Goal: Transaction & Acquisition: Obtain resource

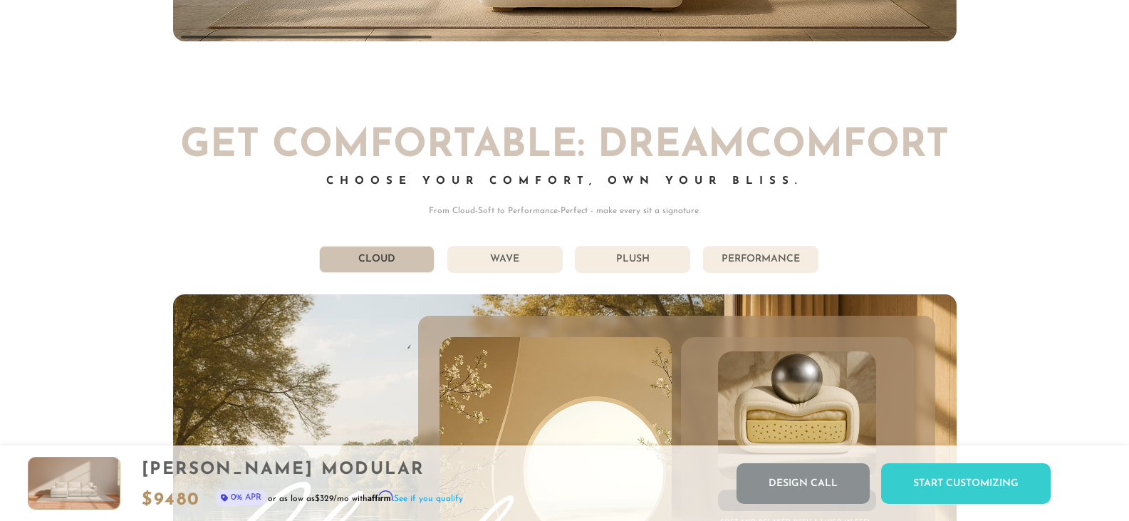
scroll to position [7645, 0]
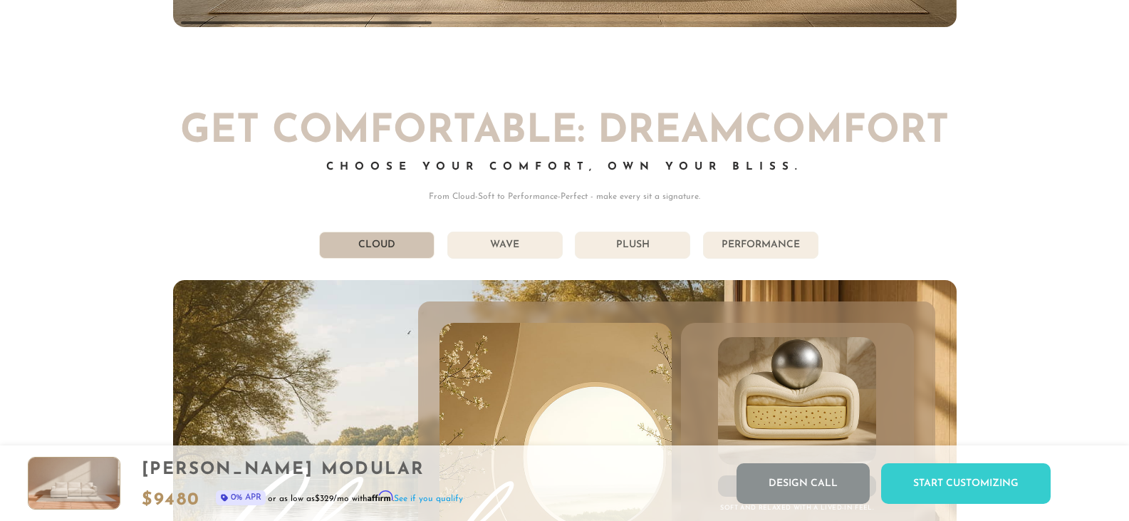
click at [520, 251] on li "Wave" at bounding box center [504, 244] width 115 height 27
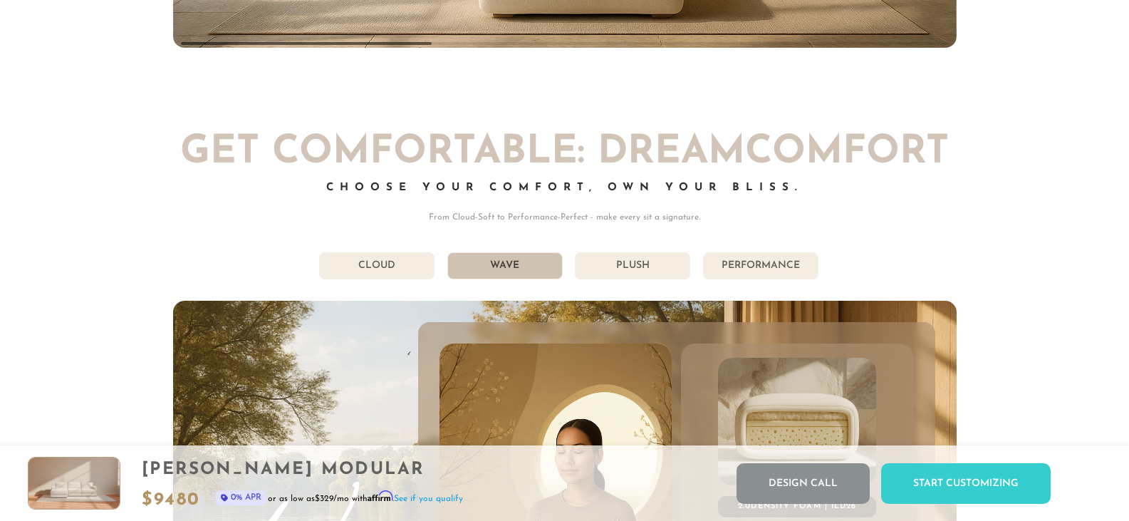
scroll to position [7637, 0]
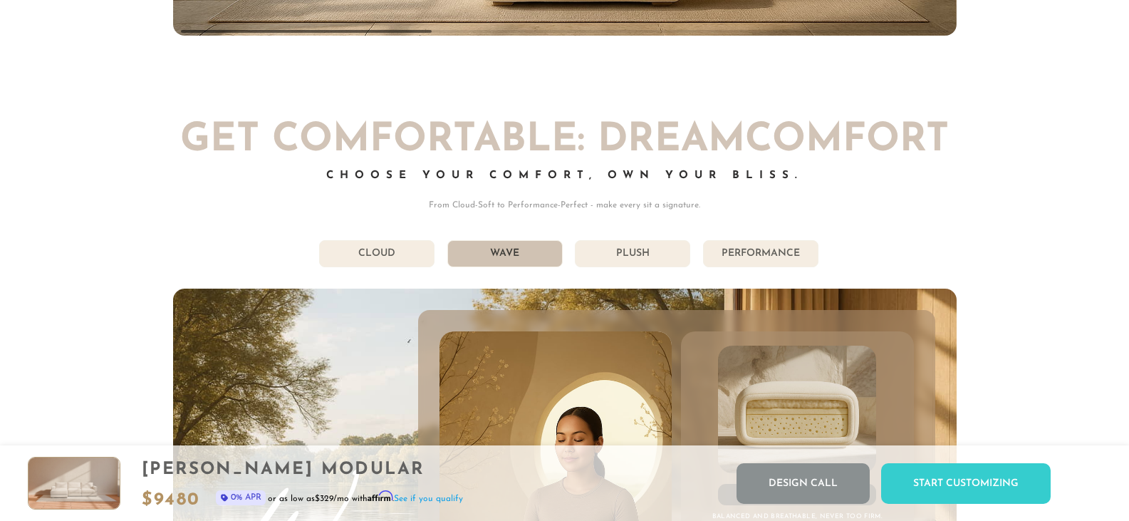
click at [651, 263] on li "Plush" at bounding box center [632, 253] width 115 height 27
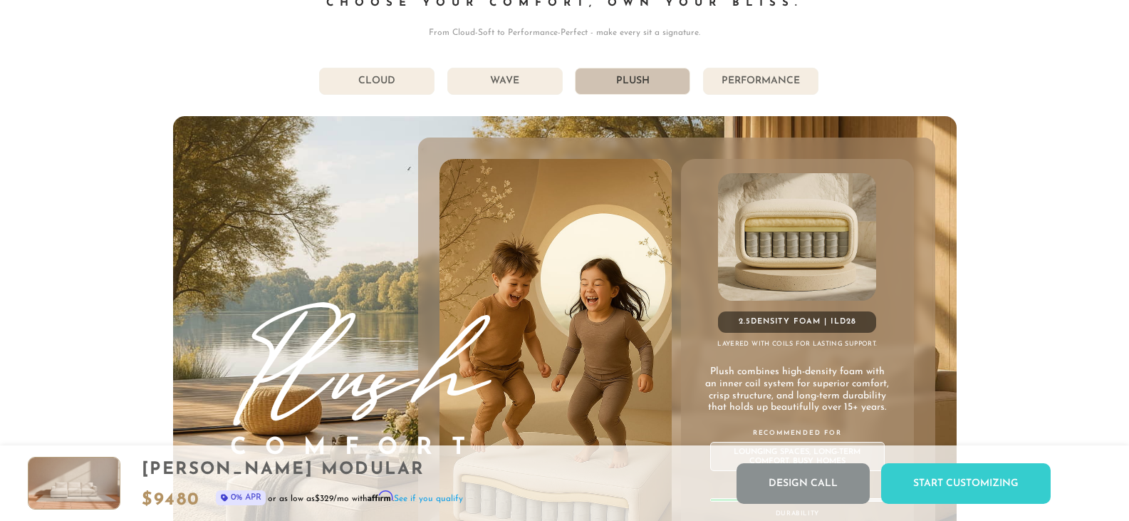
scroll to position [7809, 0]
click at [741, 95] on li "Performance" at bounding box center [760, 81] width 115 height 27
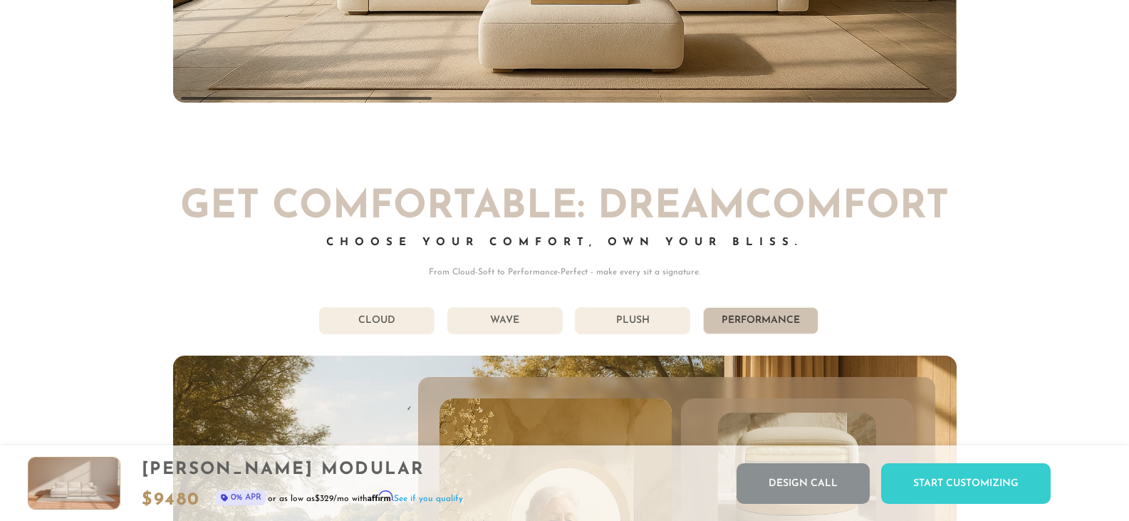
scroll to position [7547, 0]
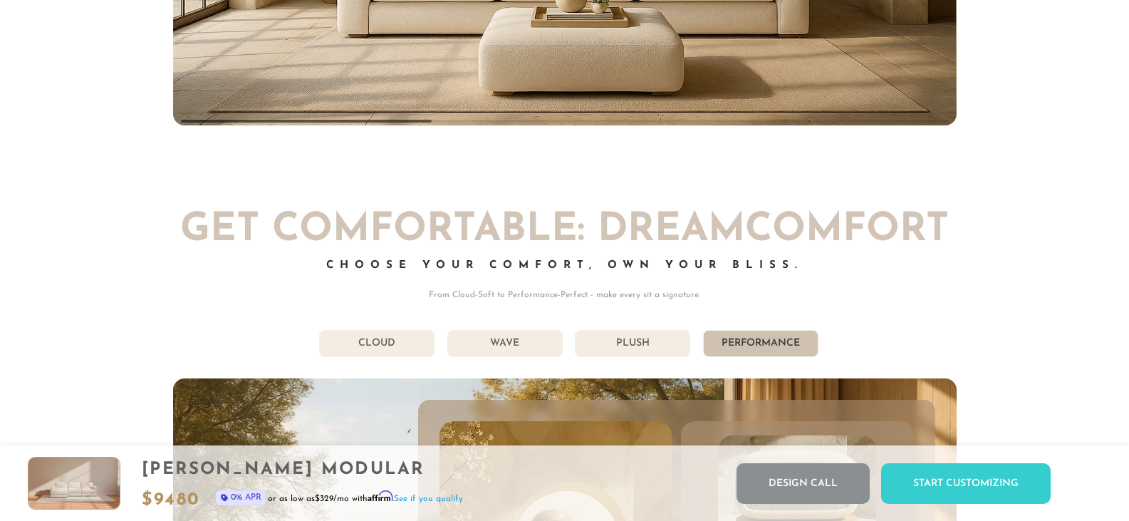
click at [638, 344] on li "Plush" at bounding box center [632, 343] width 115 height 27
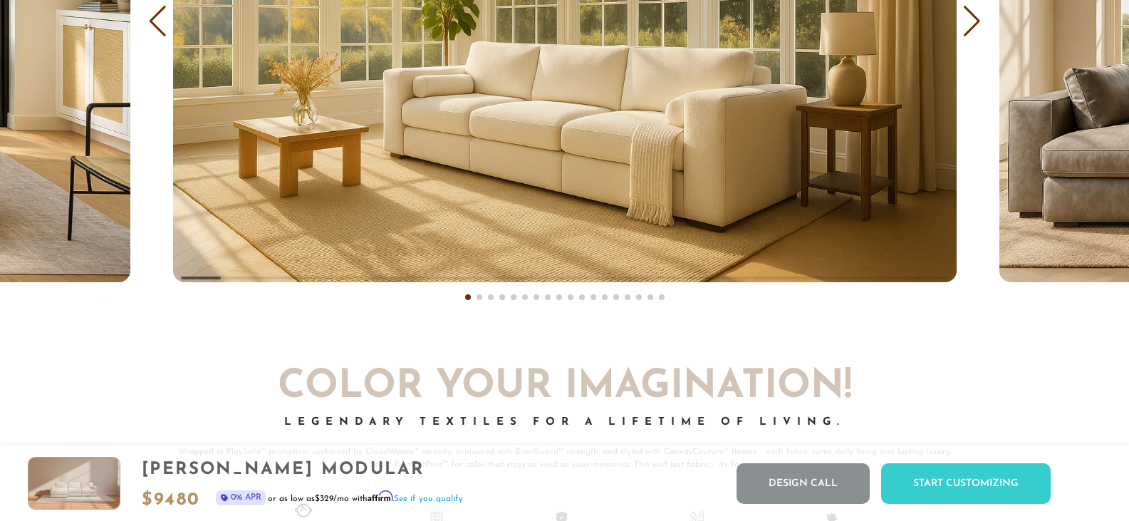
scroll to position [8875, 0]
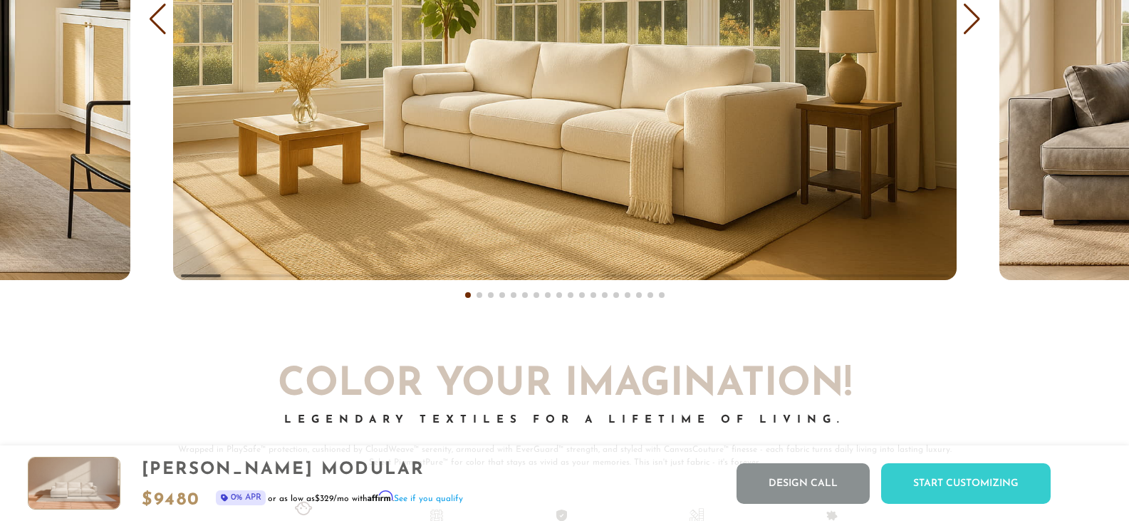
click at [971, 35] on div "Next slide" at bounding box center [971, 19] width 19 height 31
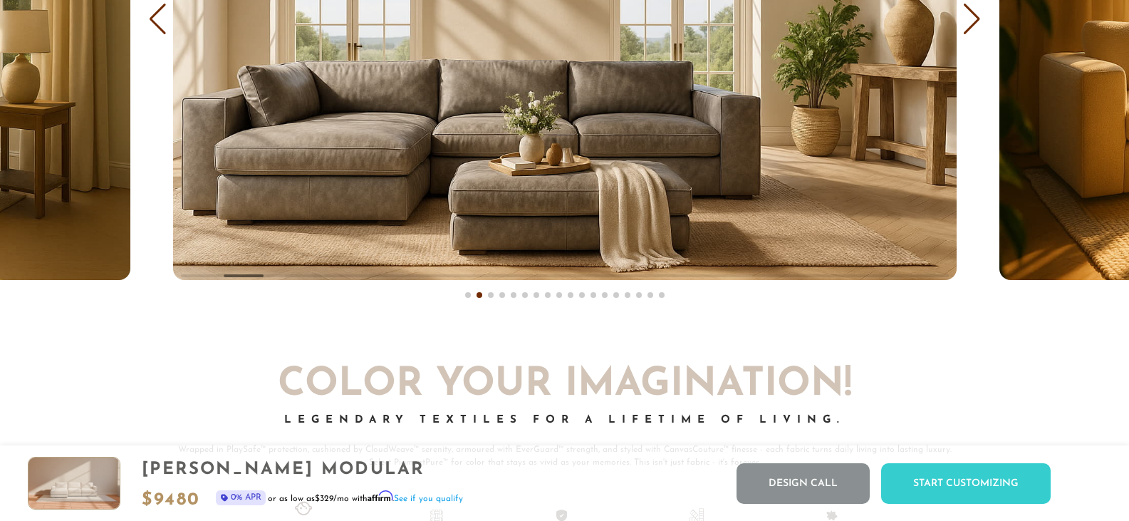
click at [971, 34] on div "Next slide" at bounding box center [971, 19] width 19 height 31
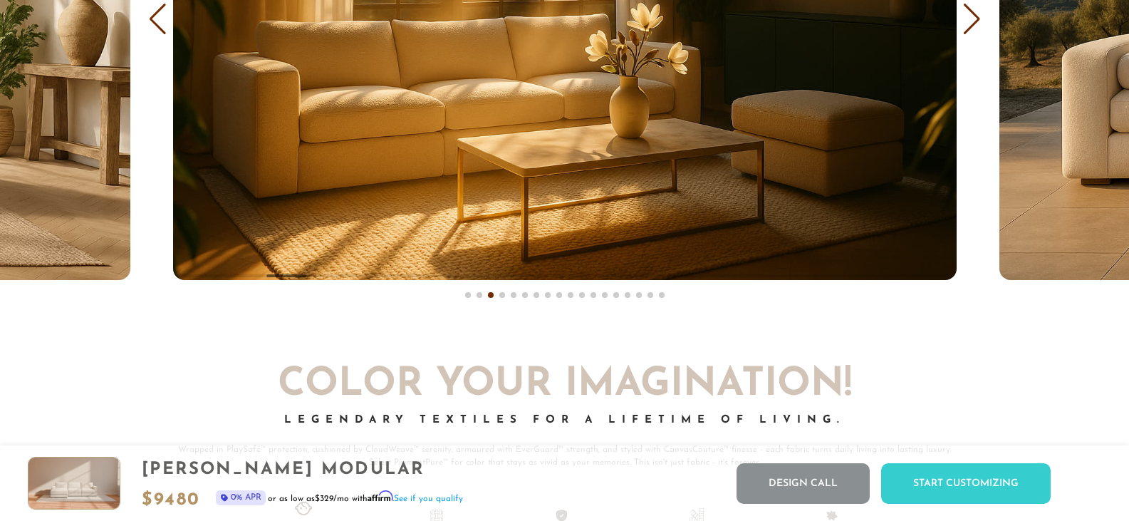
click at [971, 34] on div "Next slide" at bounding box center [971, 19] width 19 height 31
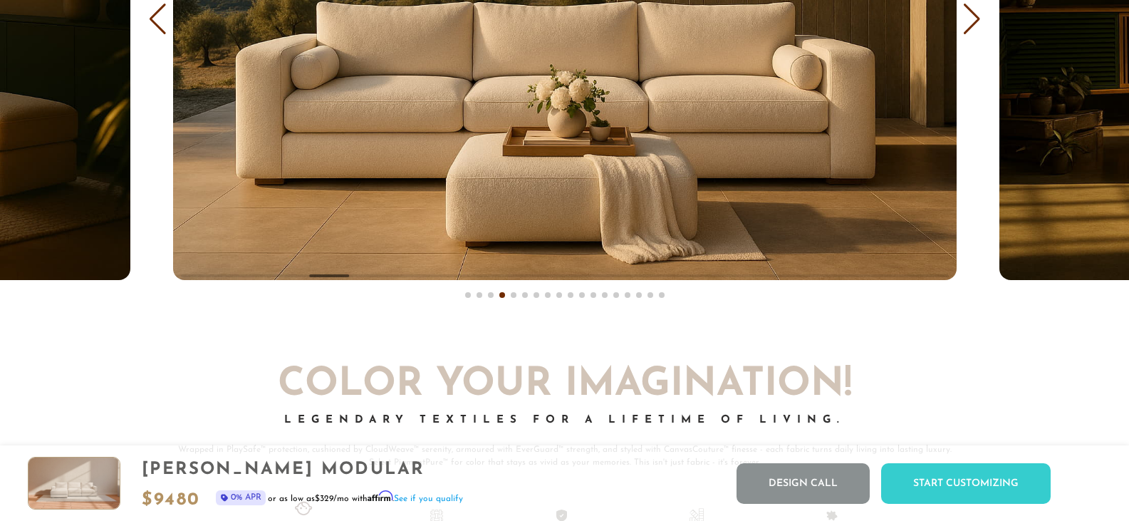
click at [971, 34] on div "Next slide" at bounding box center [971, 19] width 19 height 31
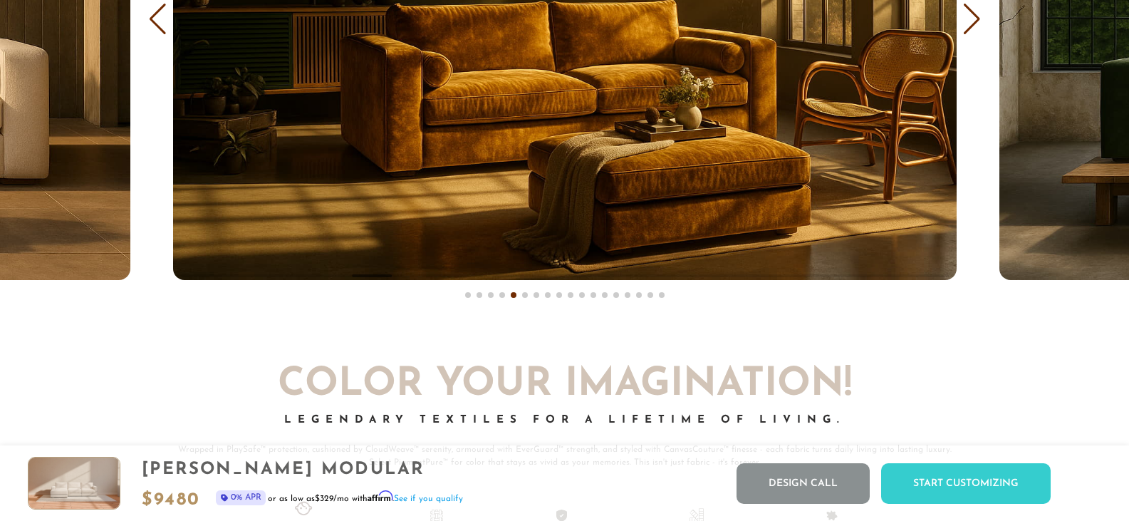
click at [971, 34] on div "Next slide" at bounding box center [971, 19] width 19 height 31
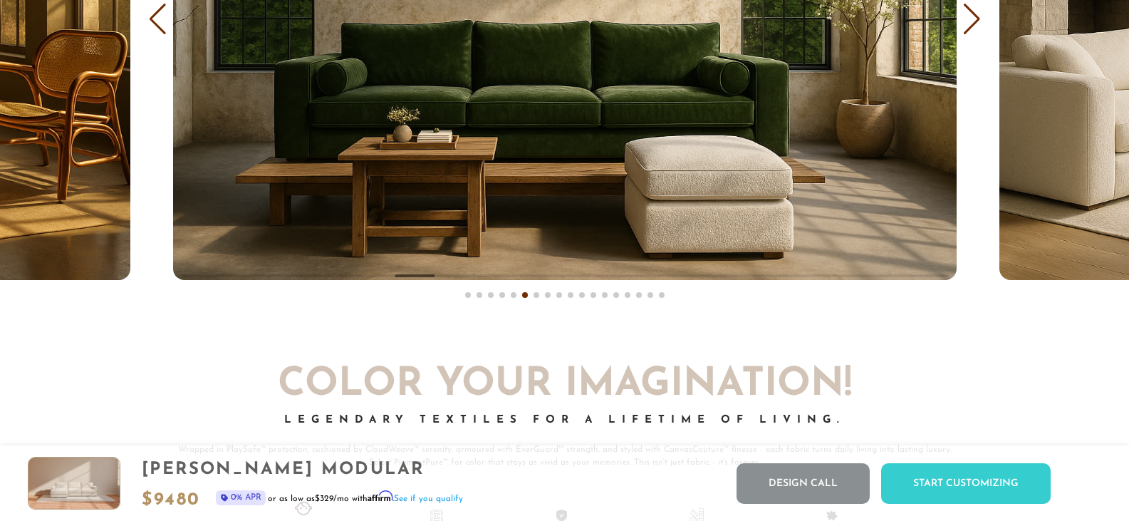
click at [971, 34] on div "Next slide" at bounding box center [971, 19] width 19 height 31
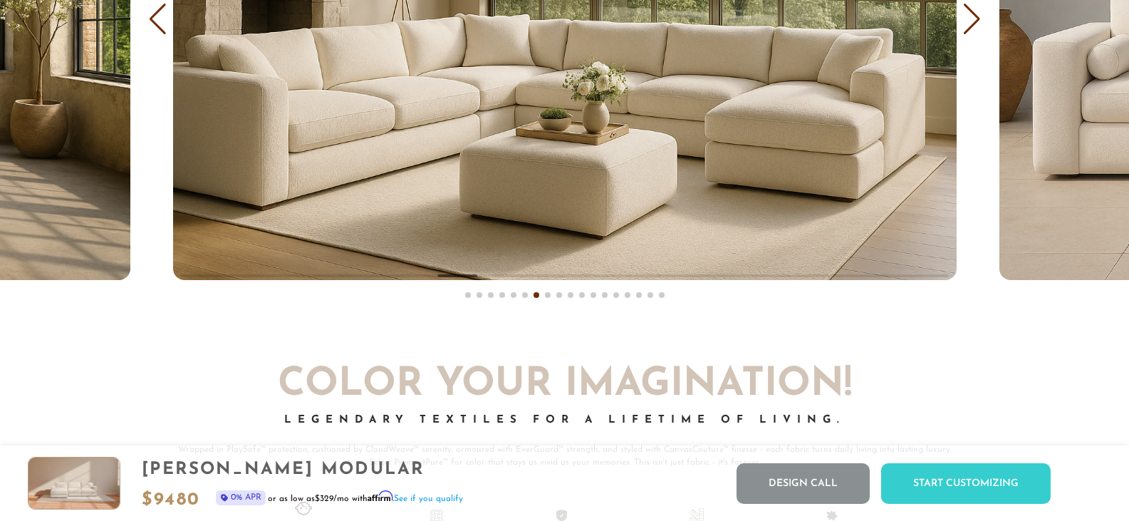
click at [971, 34] on div "Next slide" at bounding box center [971, 19] width 19 height 31
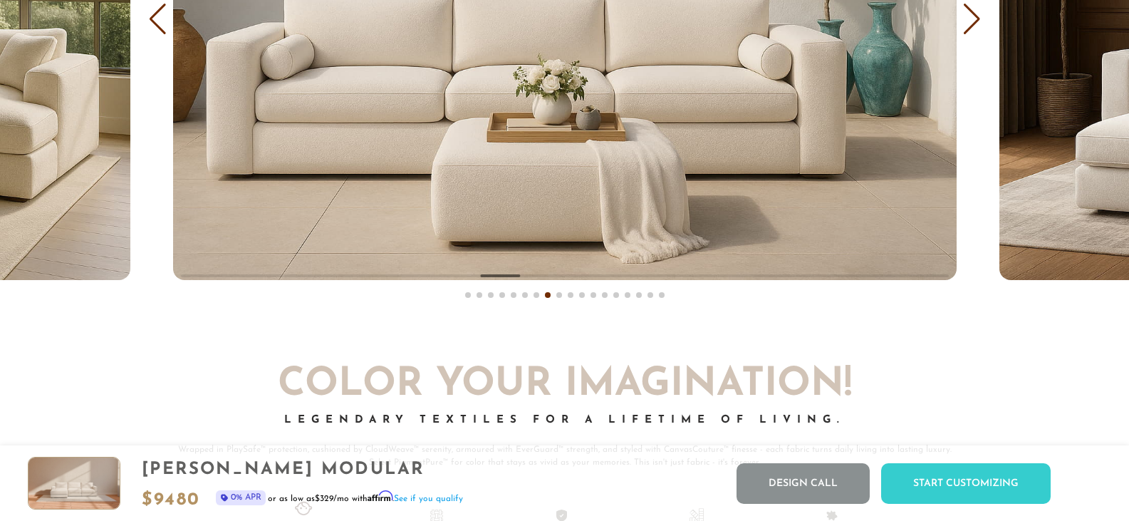
click at [971, 34] on div "Next slide" at bounding box center [971, 19] width 19 height 31
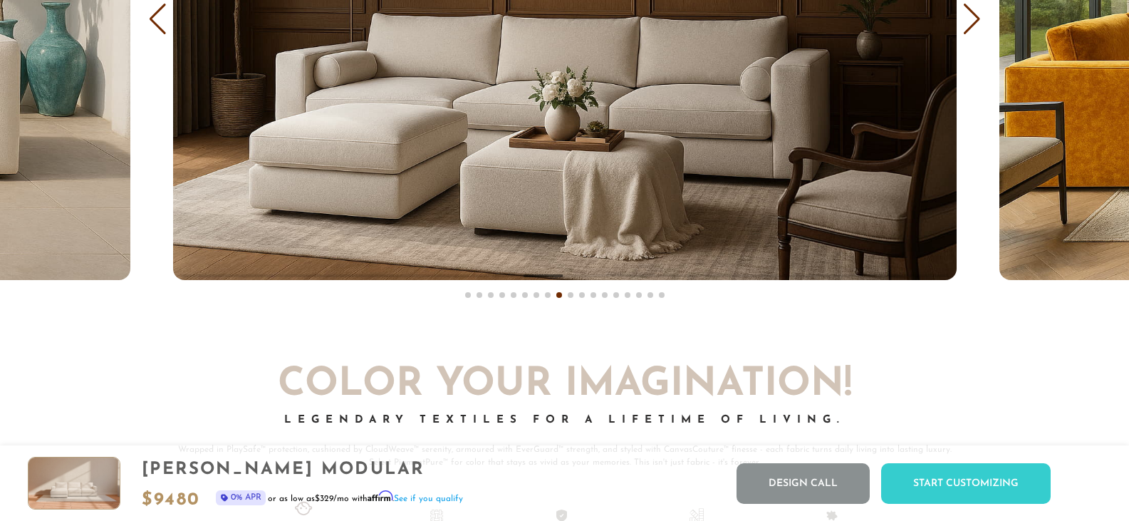
click at [971, 34] on div "Next slide" at bounding box center [971, 19] width 19 height 31
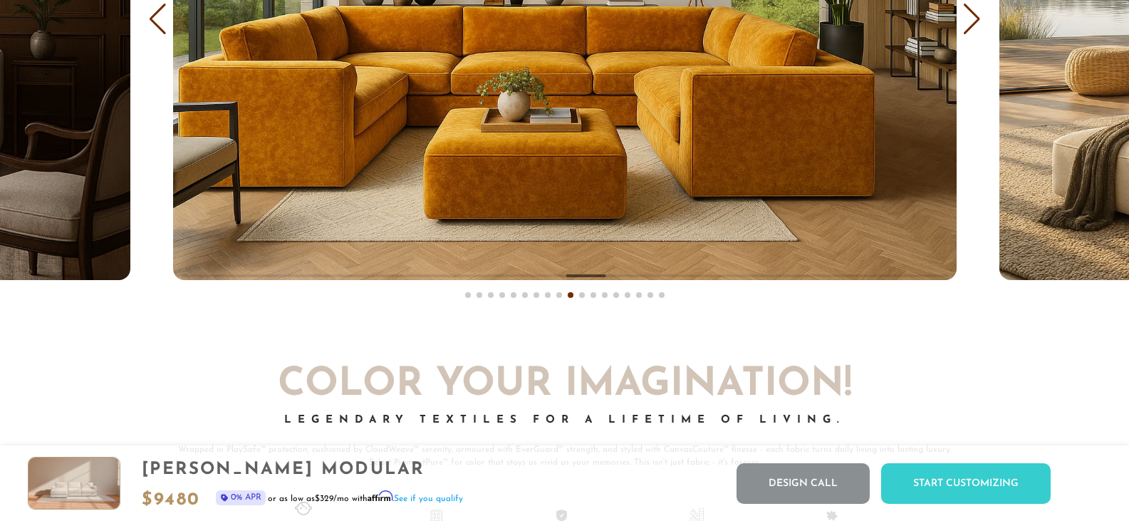
click at [971, 34] on div "Next slide" at bounding box center [971, 19] width 19 height 31
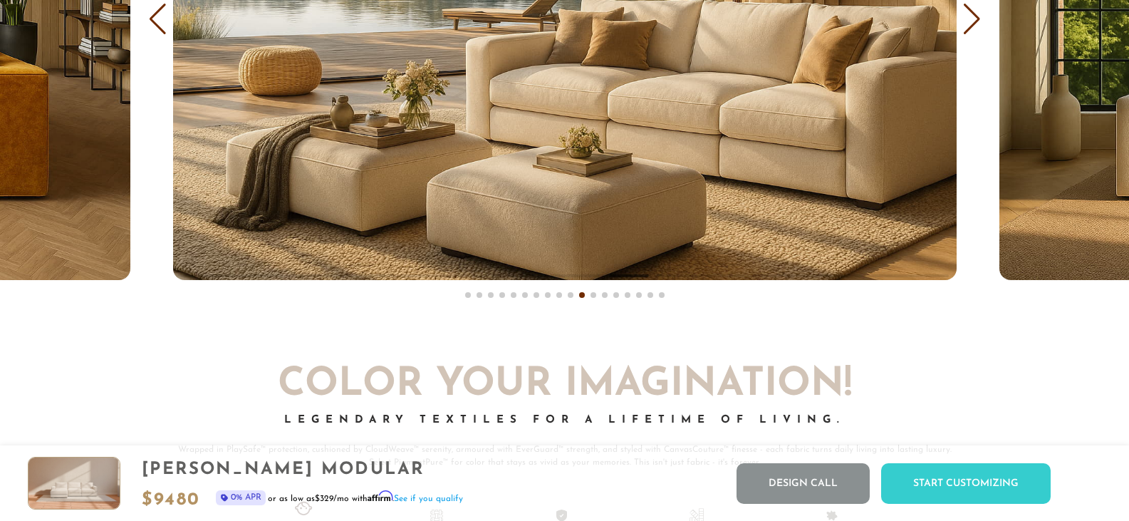
click at [971, 34] on div "Next slide" at bounding box center [971, 19] width 19 height 31
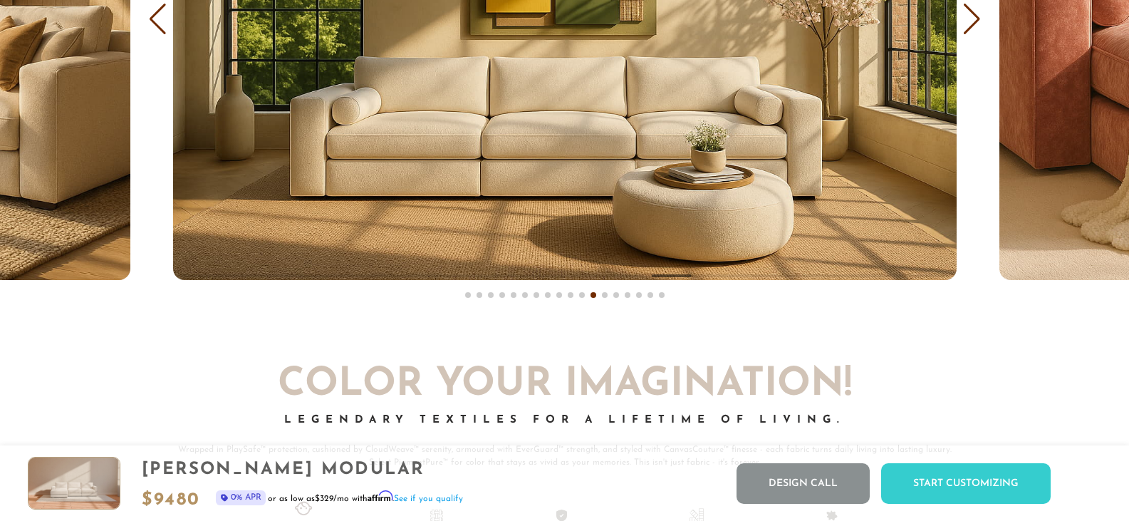
click at [971, 34] on div "Next slide" at bounding box center [971, 19] width 19 height 31
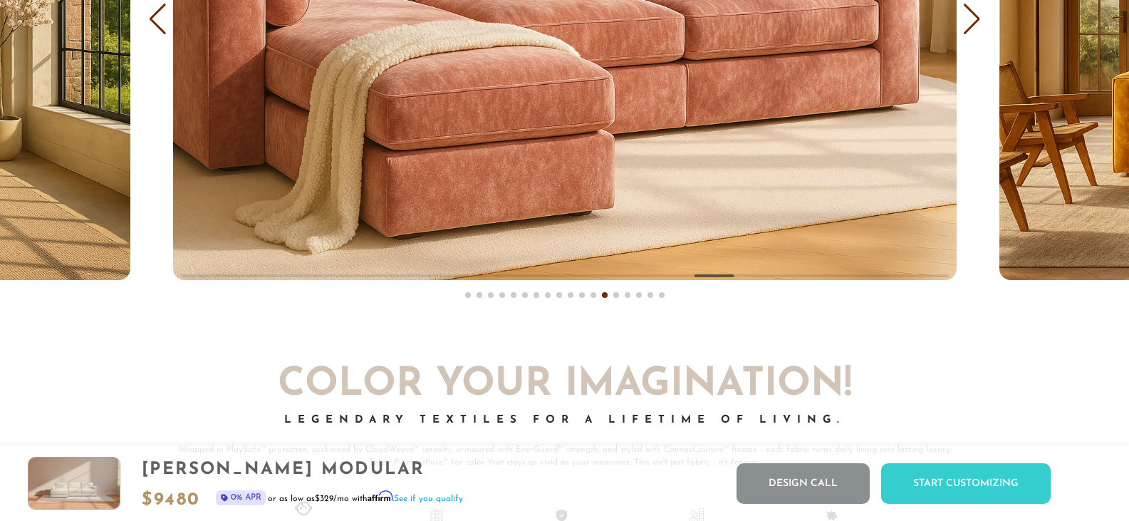
click at [971, 34] on div "Next slide" at bounding box center [971, 19] width 19 height 31
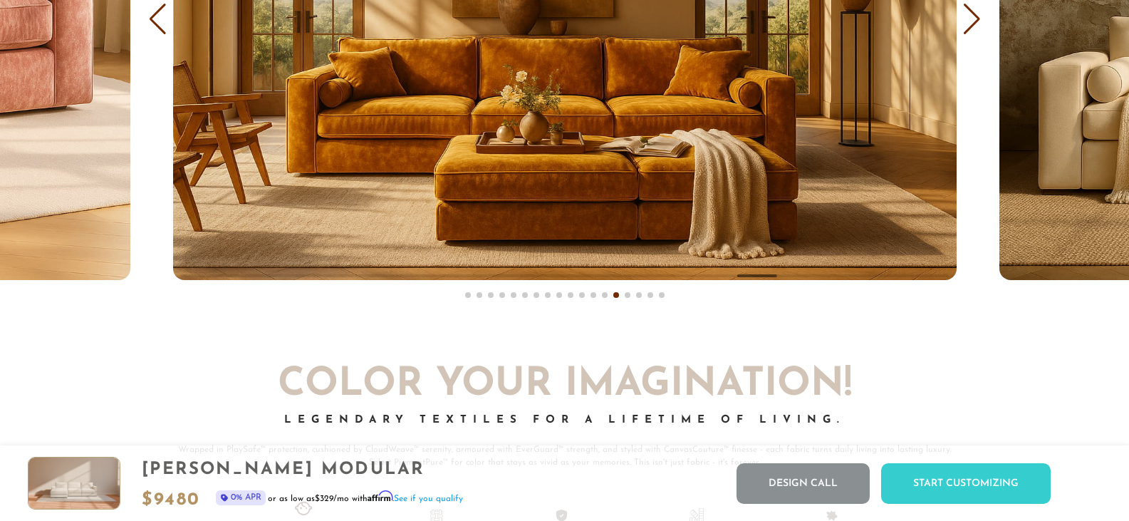
click at [971, 34] on div "Next slide" at bounding box center [971, 19] width 19 height 31
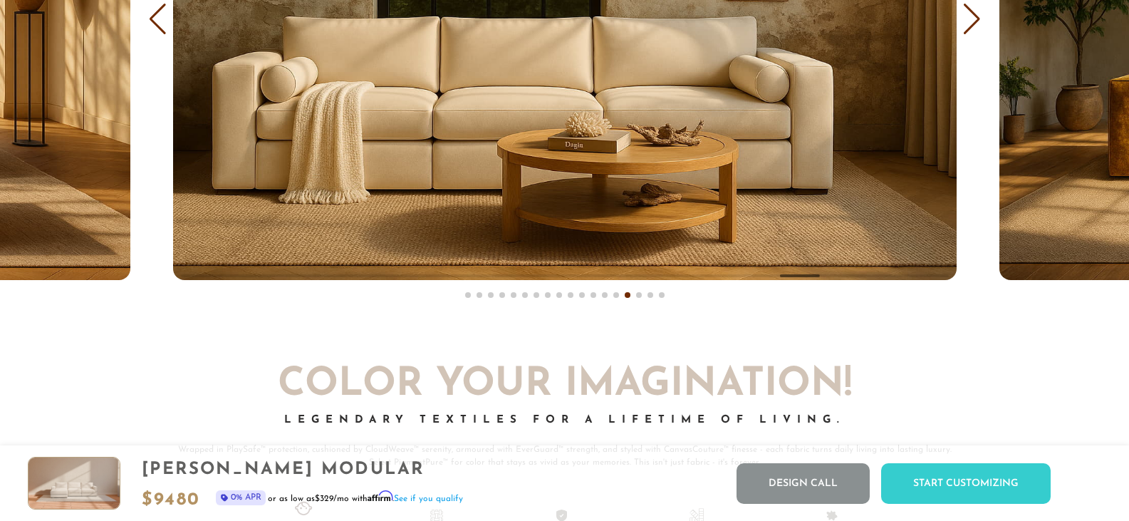
click at [971, 35] on div "Next slide" at bounding box center [971, 19] width 19 height 31
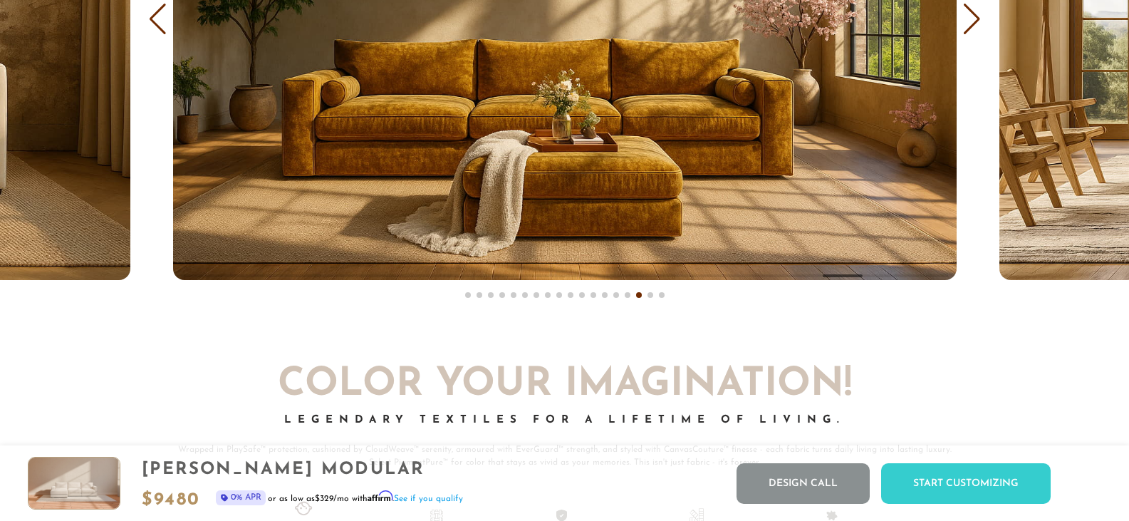
click at [971, 35] on div "Next slide" at bounding box center [971, 19] width 19 height 31
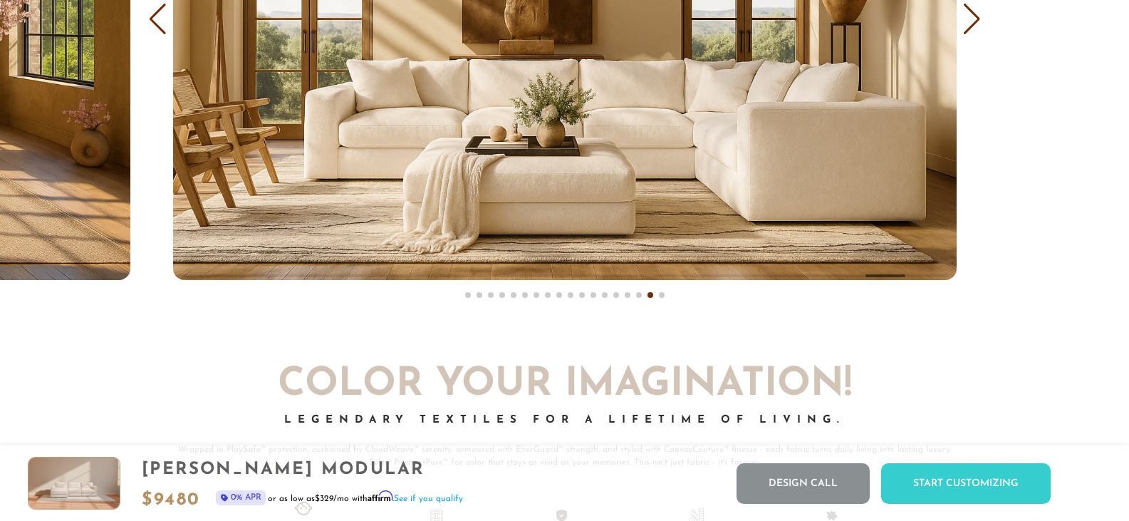
click at [971, 35] on div "Next slide" at bounding box center [971, 19] width 19 height 31
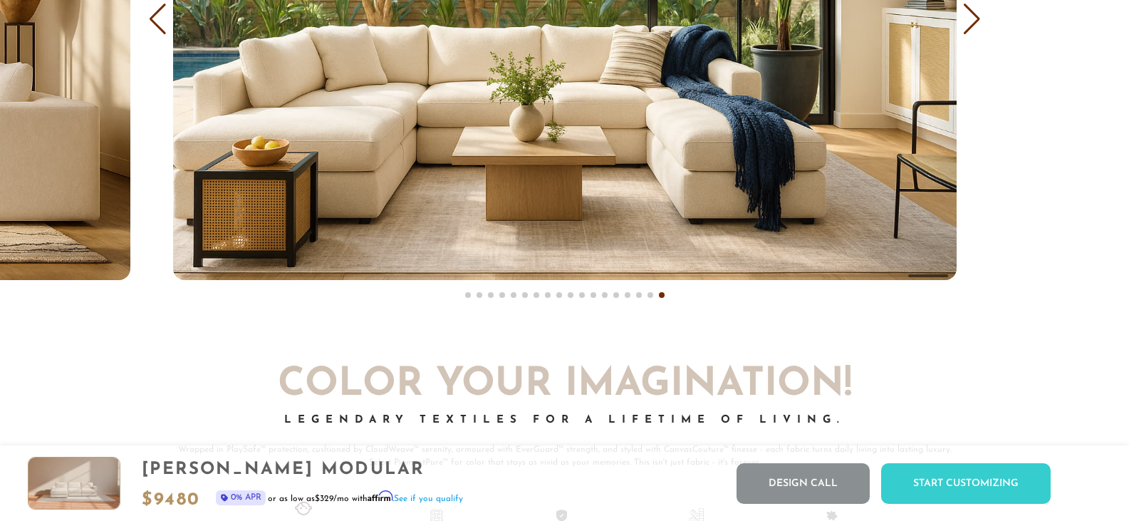
click at [971, 35] on div "Next slide" at bounding box center [971, 19] width 19 height 31
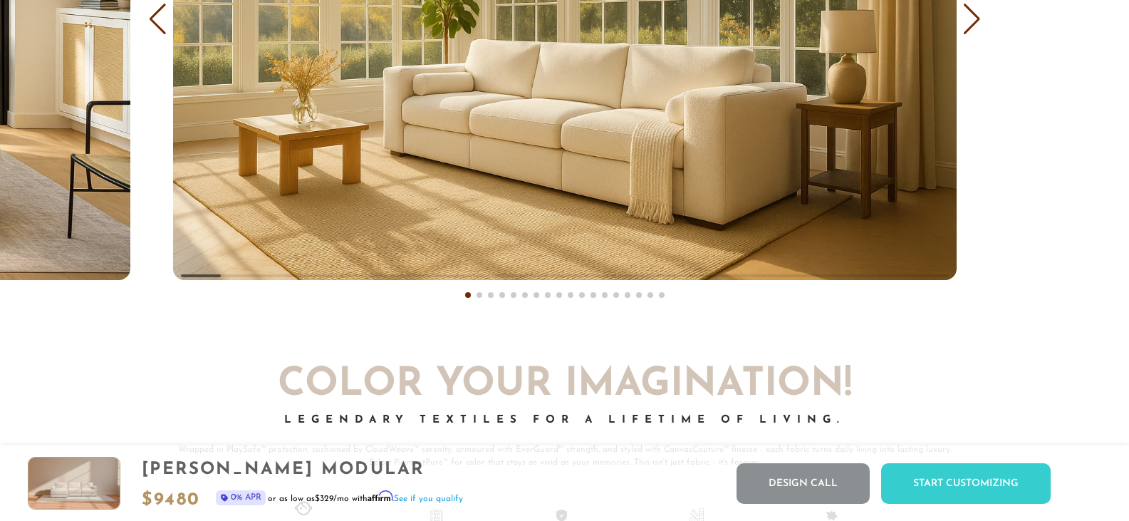
click at [971, 35] on div "Next slide" at bounding box center [971, 19] width 19 height 31
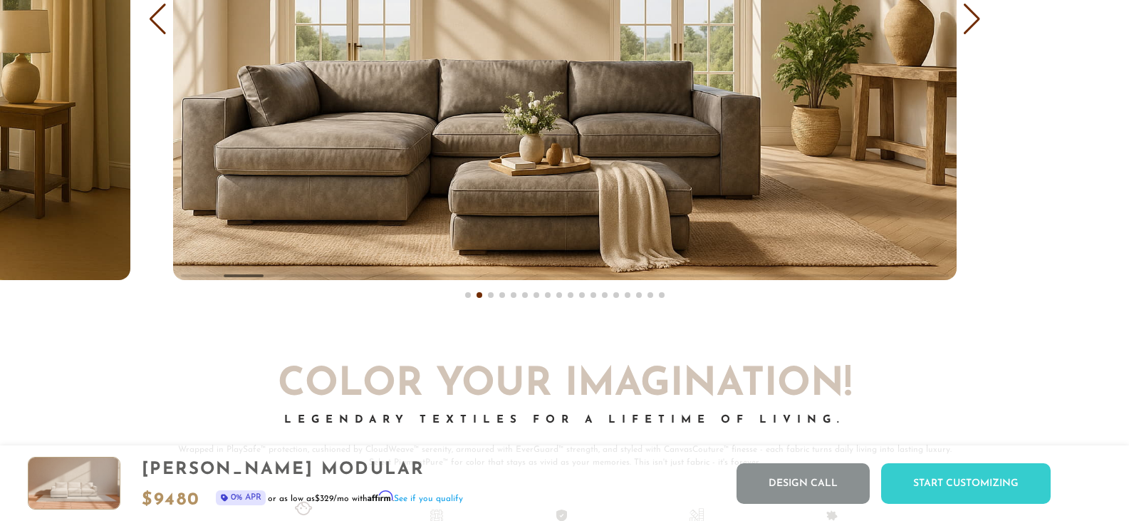
click at [971, 35] on div "Next slide" at bounding box center [971, 19] width 19 height 31
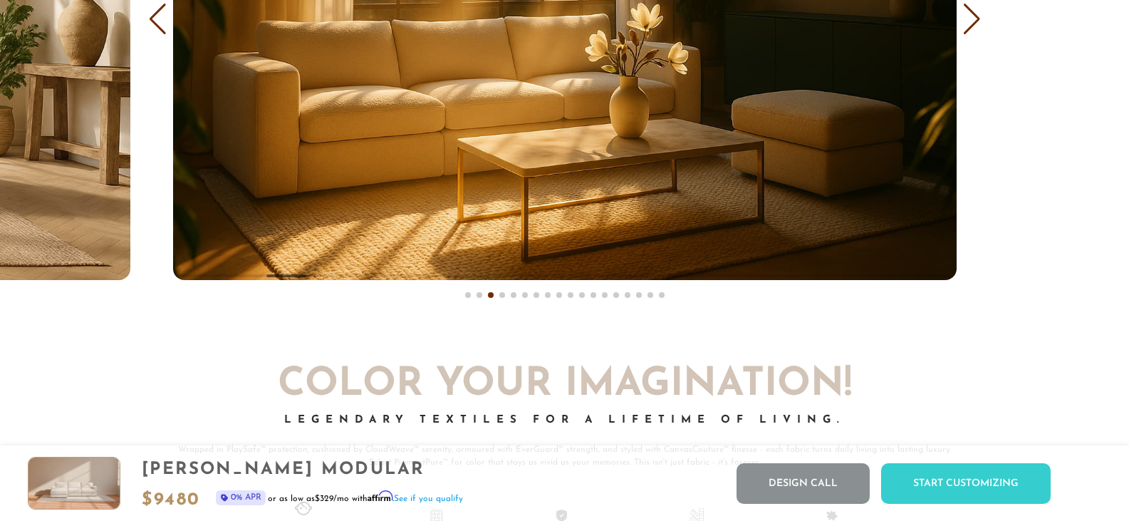
click at [971, 35] on div "Next slide" at bounding box center [971, 19] width 19 height 31
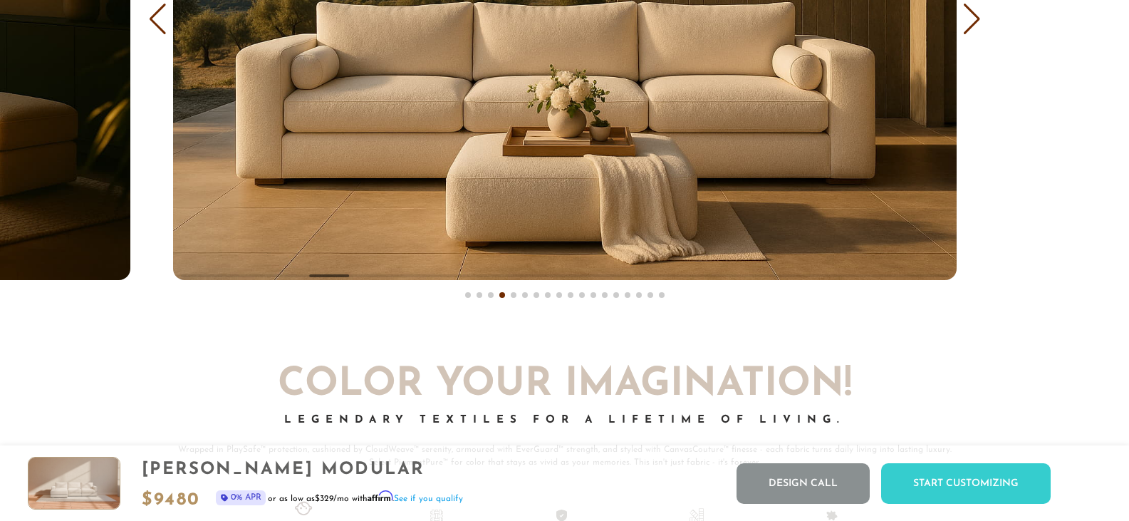
click at [971, 35] on div "Next slide" at bounding box center [971, 19] width 19 height 31
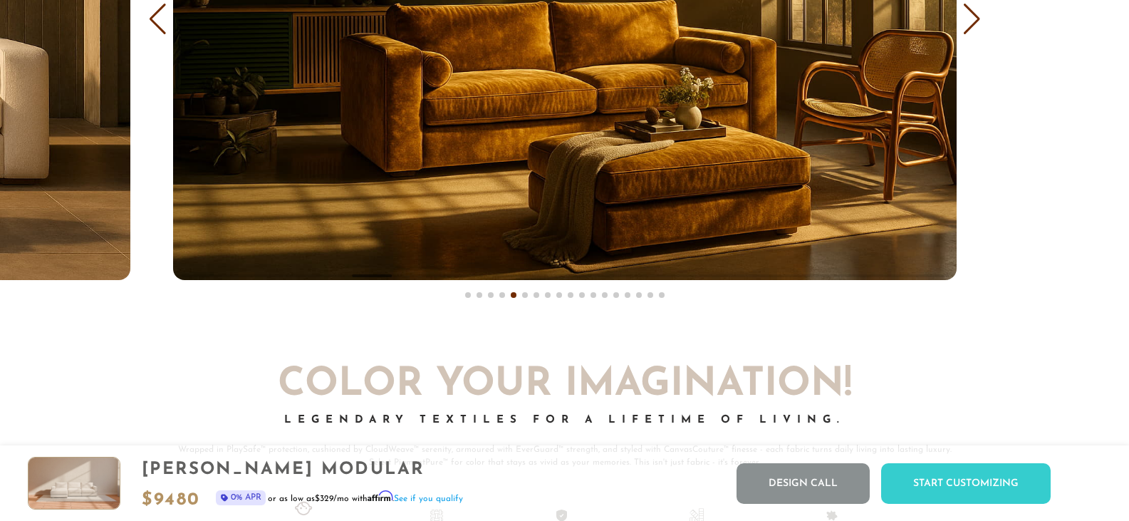
click at [971, 35] on div "Next slide" at bounding box center [971, 19] width 19 height 31
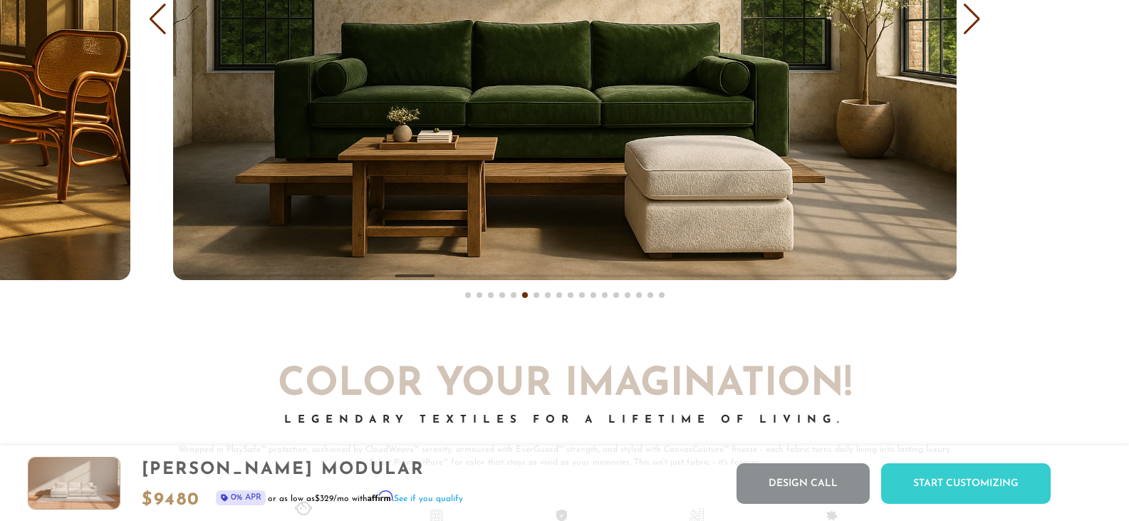
click at [971, 35] on div "Next slide" at bounding box center [971, 19] width 19 height 31
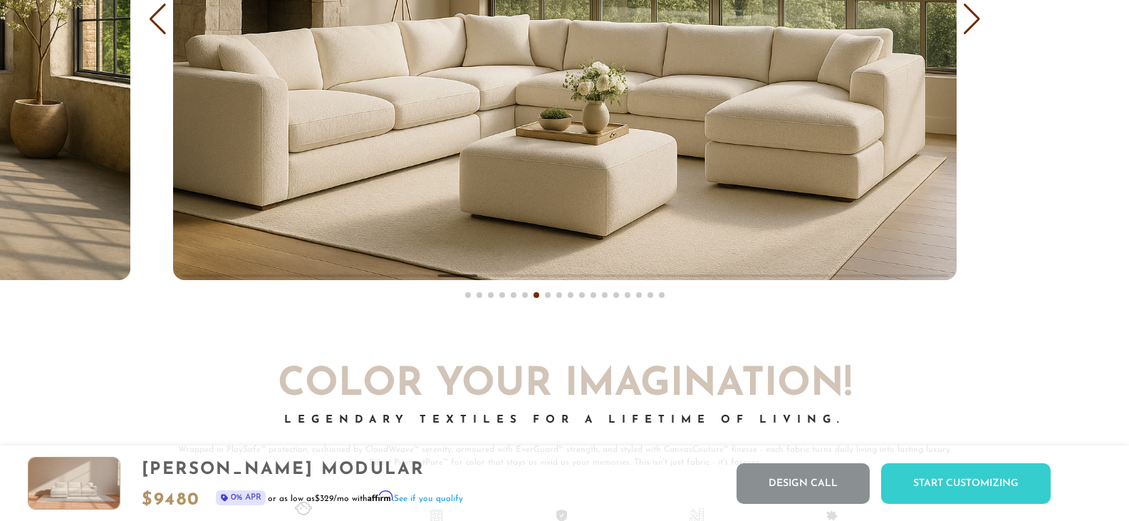
click at [971, 35] on div "Next slide" at bounding box center [971, 19] width 19 height 31
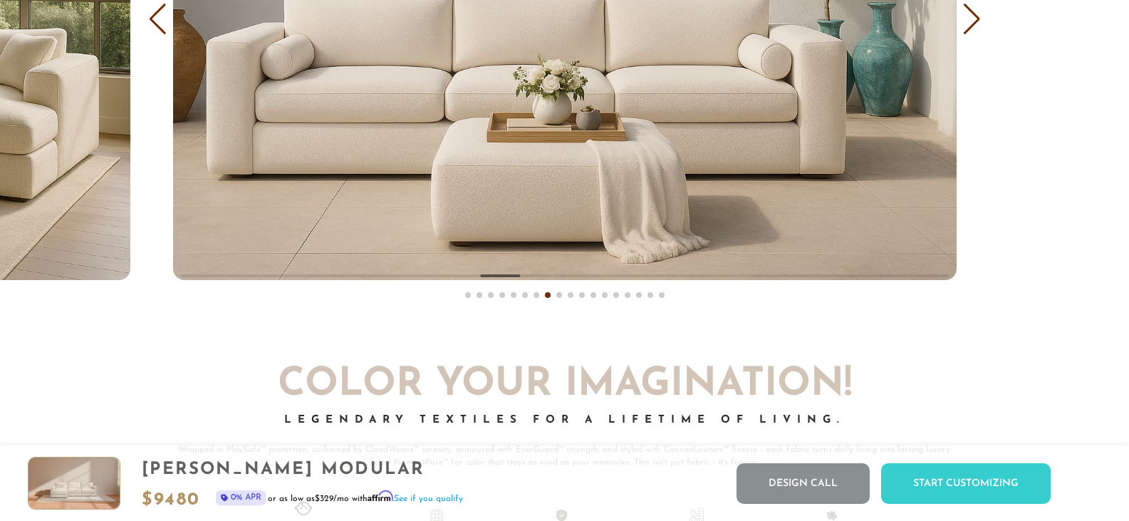
click at [971, 35] on div "Next slide" at bounding box center [971, 19] width 19 height 31
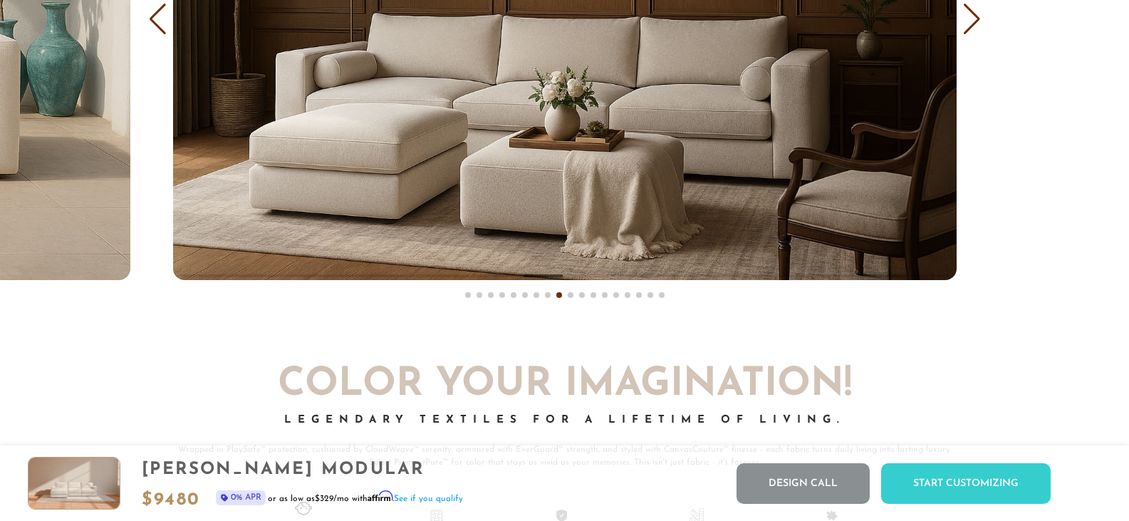
click at [971, 35] on div "Next slide" at bounding box center [971, 19] width 19 height 31
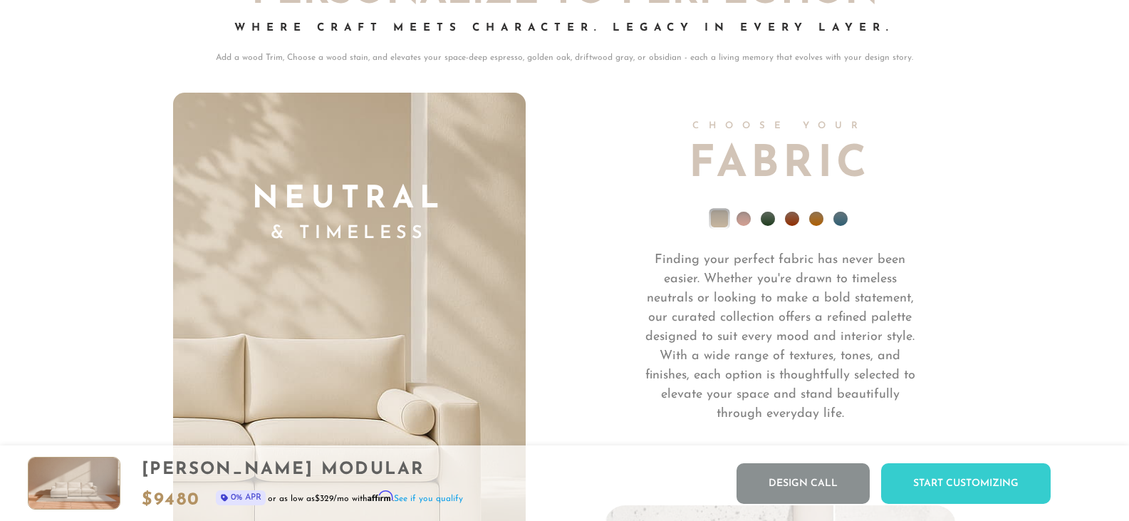
scroll to position [10028, 0]
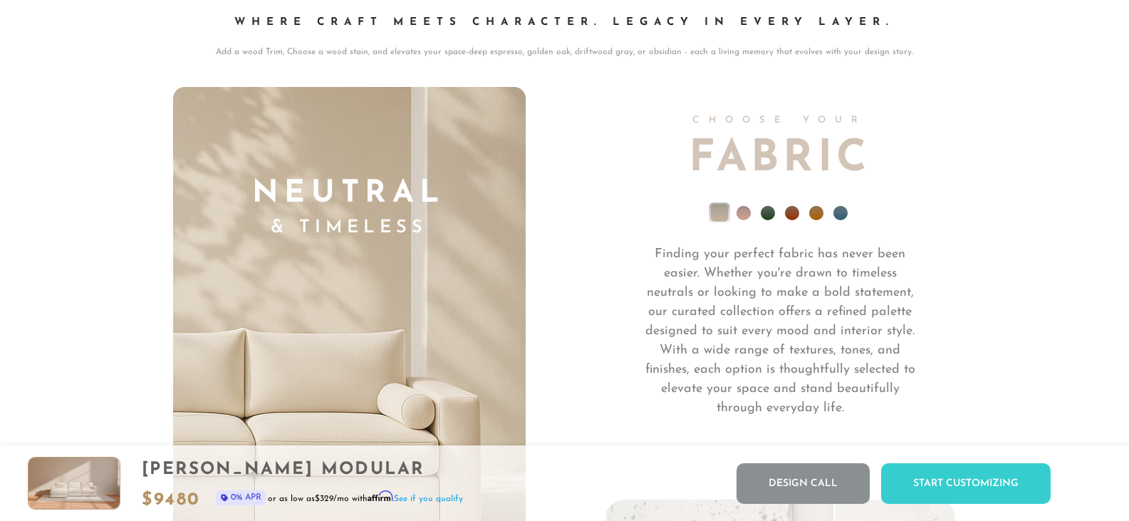
click at [818, 216] on li at bounding box center [816, 213] width 14 height 14
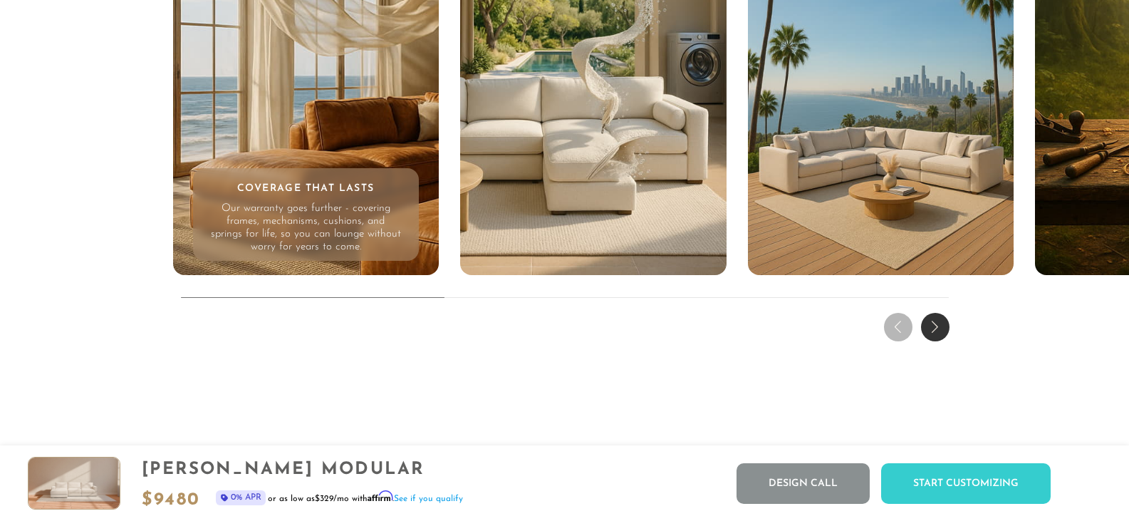
scroll to position [13865, 0]
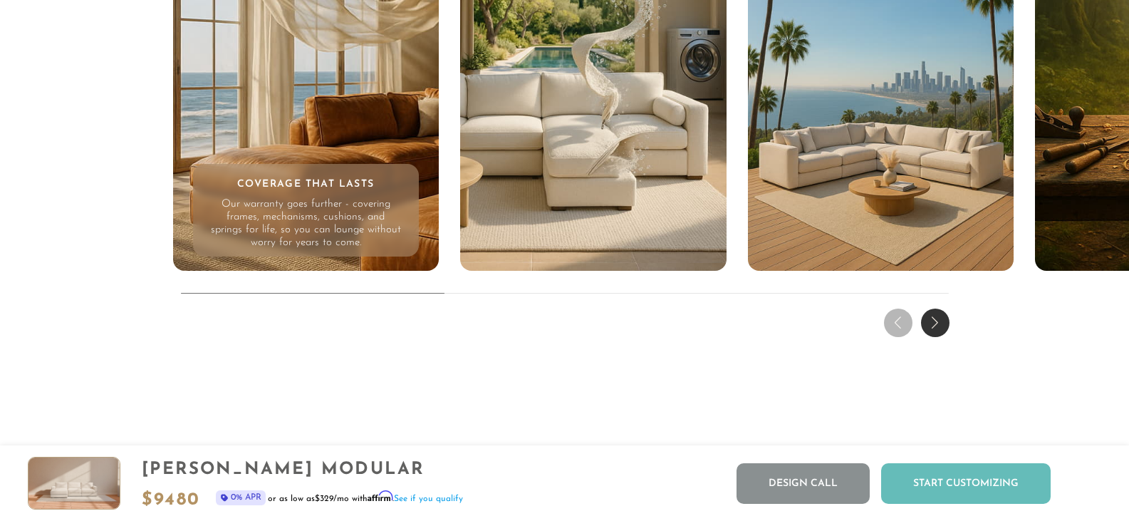
click at [976, 476] on div "Start Customizing" at bounding box center [965, 483] width 169 height 41
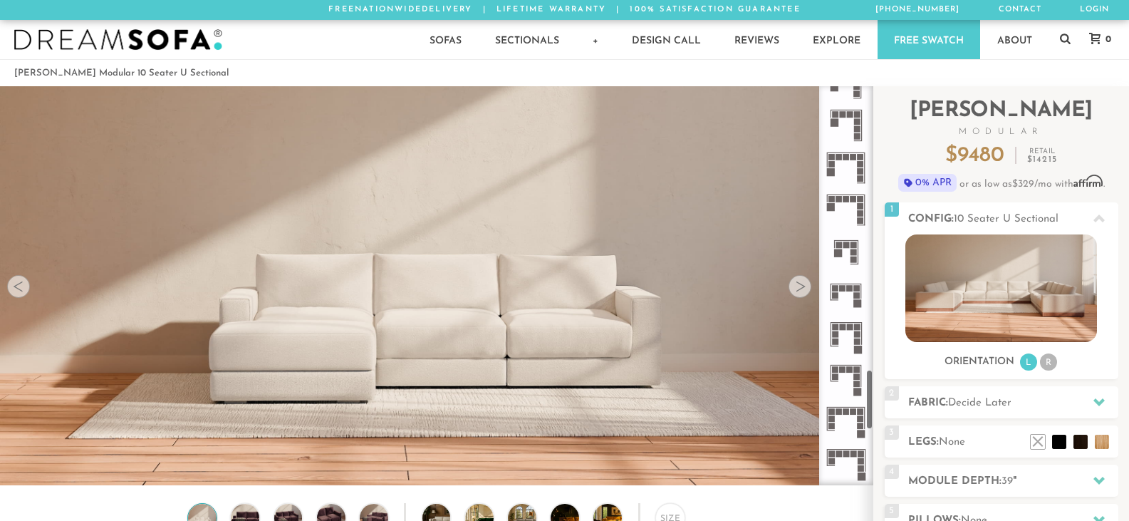
scroll to position [2273, 0]
click at [843, 408] on rect at bounding box center [846, 411] width 6 height 6
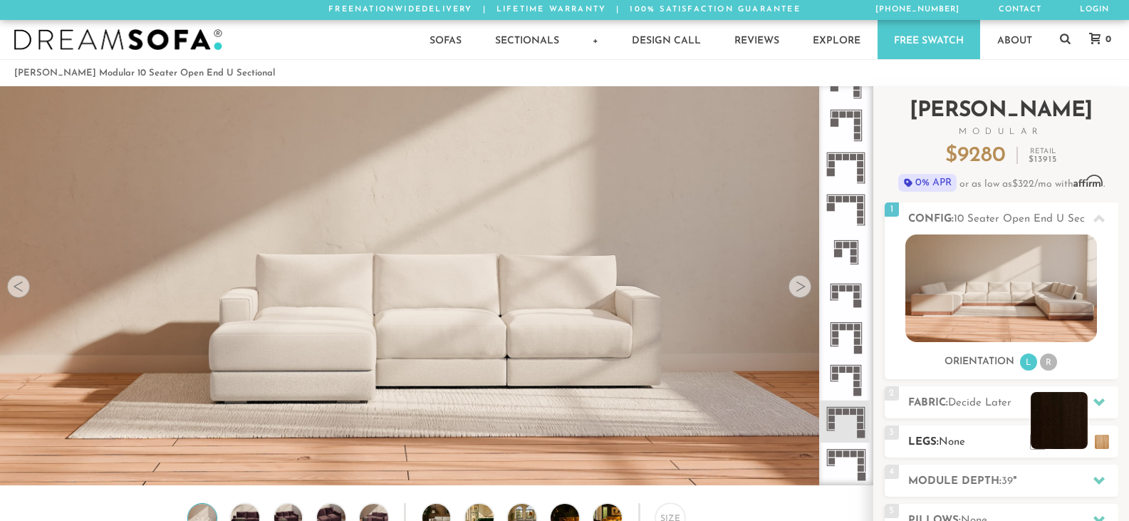
click at [1059, 447] on li at bounding box center [1058, 420] width 57 height 57
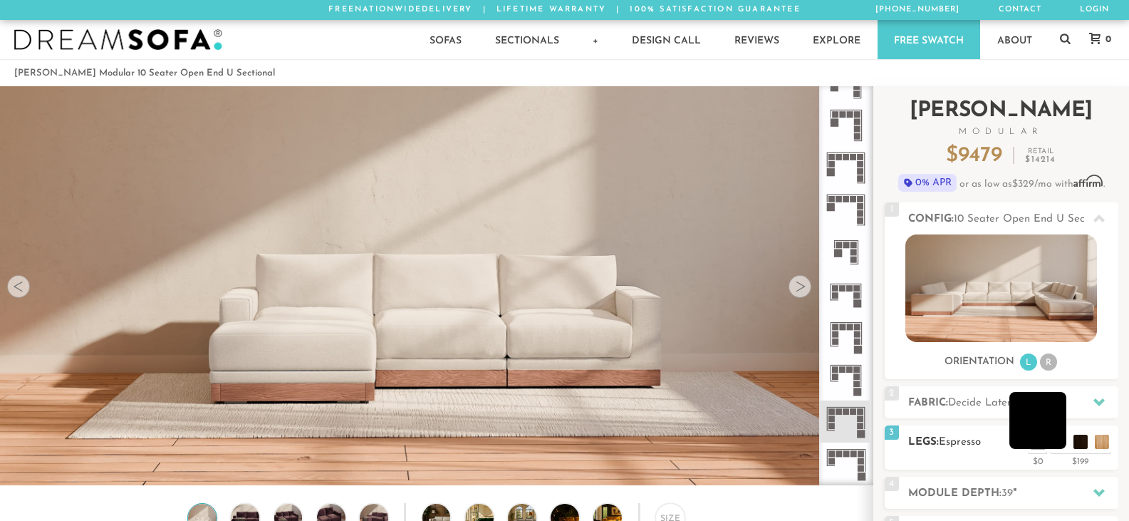
click at [1054, 444] on li at bounding box center [1037, 420] width 57 height 57
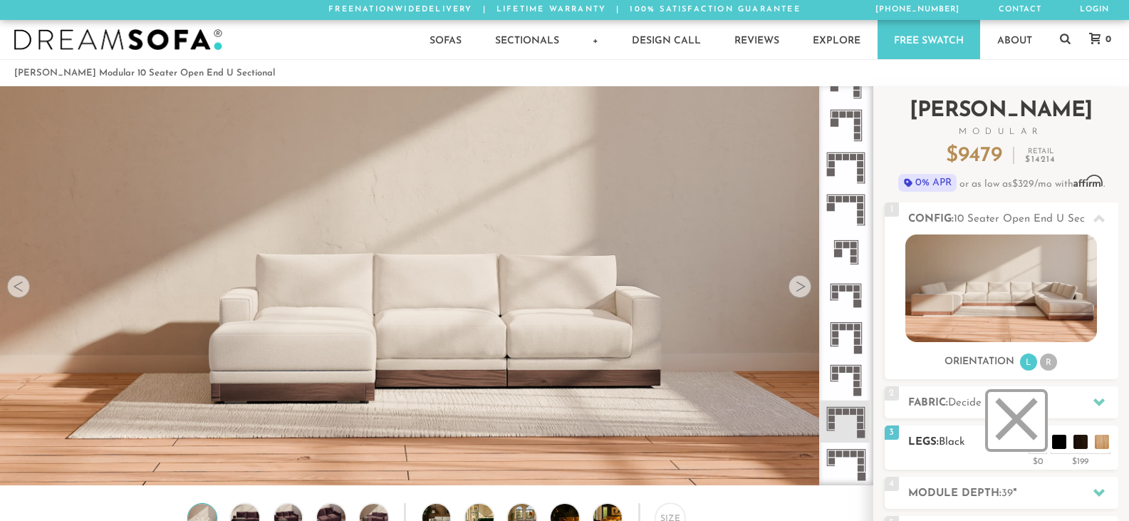
click at [1023, 427] on li at bounding box center [1016, 420] width 57 height 57
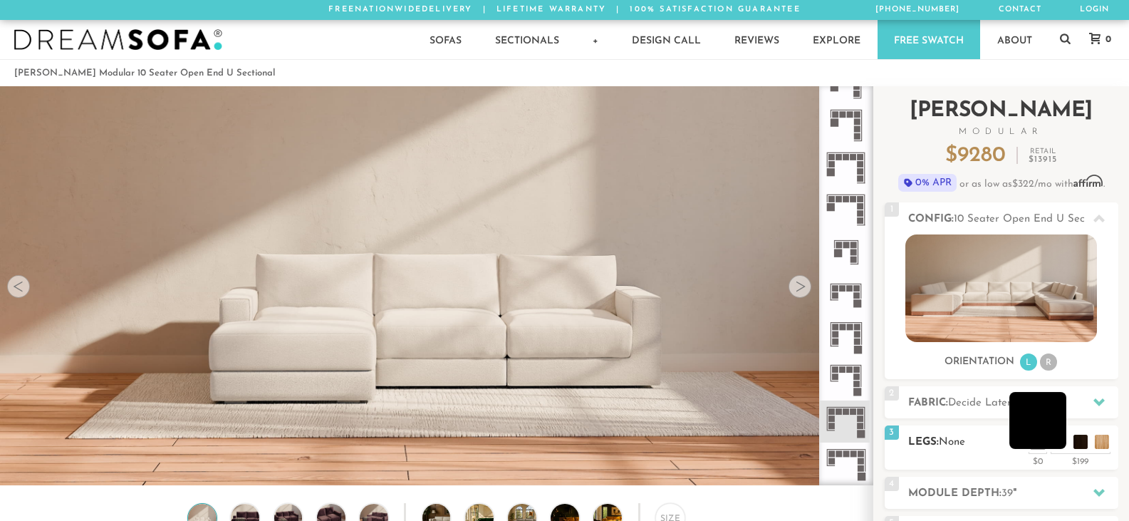
click at [1040, 404] on li at bounding box center [1037, 420] width 57 height 57
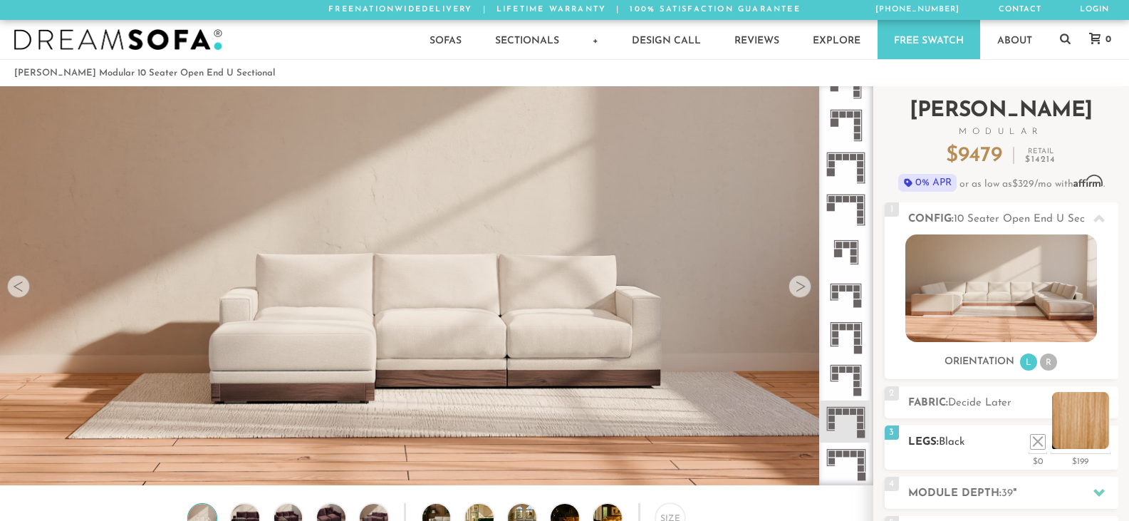
click at [1110, 443] on ul at bounding box center [1069, 437] width 85 height 21
click at [1090, 429] on li at bounding box center [1080, 420] width 57 height 57
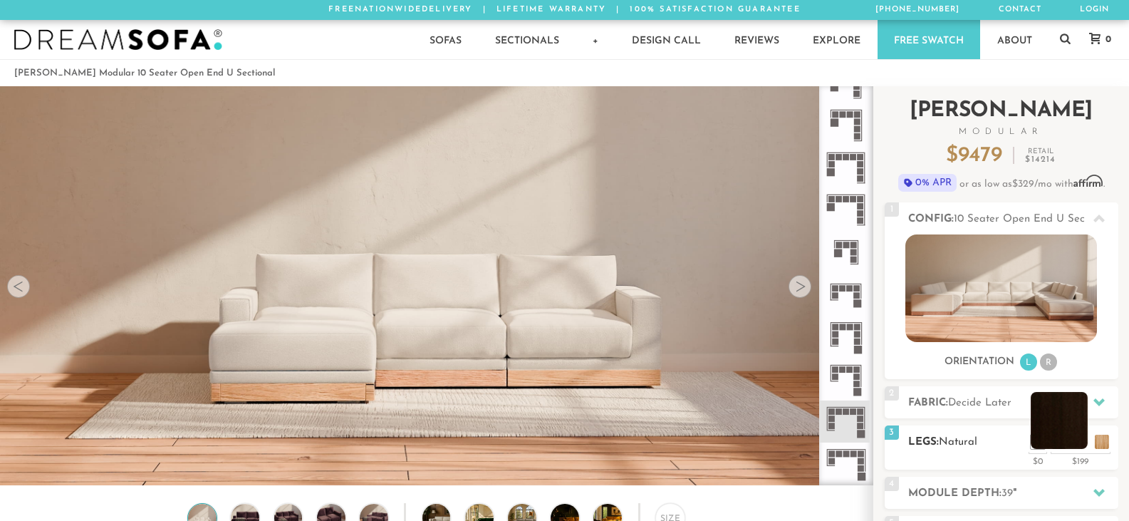
click at [1080, 443] on li at bounding box center [1058, 420] width 57 height 57
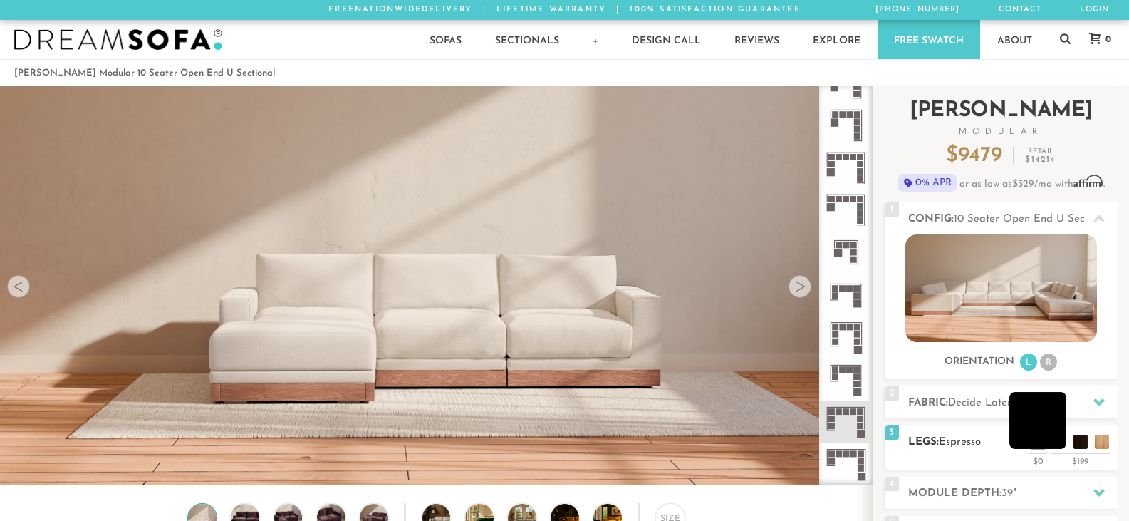
click at [1063, 447] on li at bounding box center [1037, 420] width 57 height 57
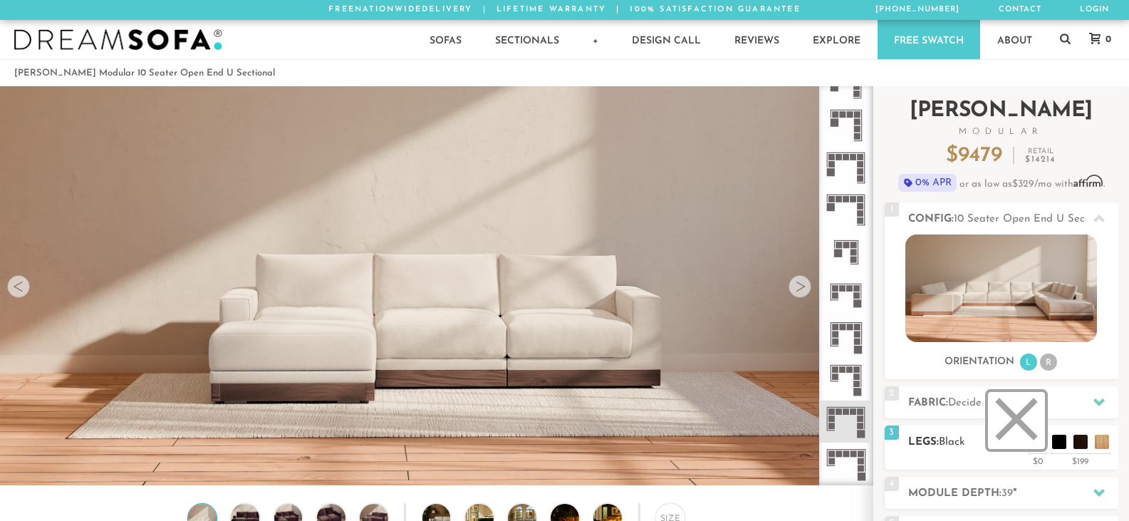
click at [1028, 441] on li at bounding box center [1016, 420] width 57 height 57
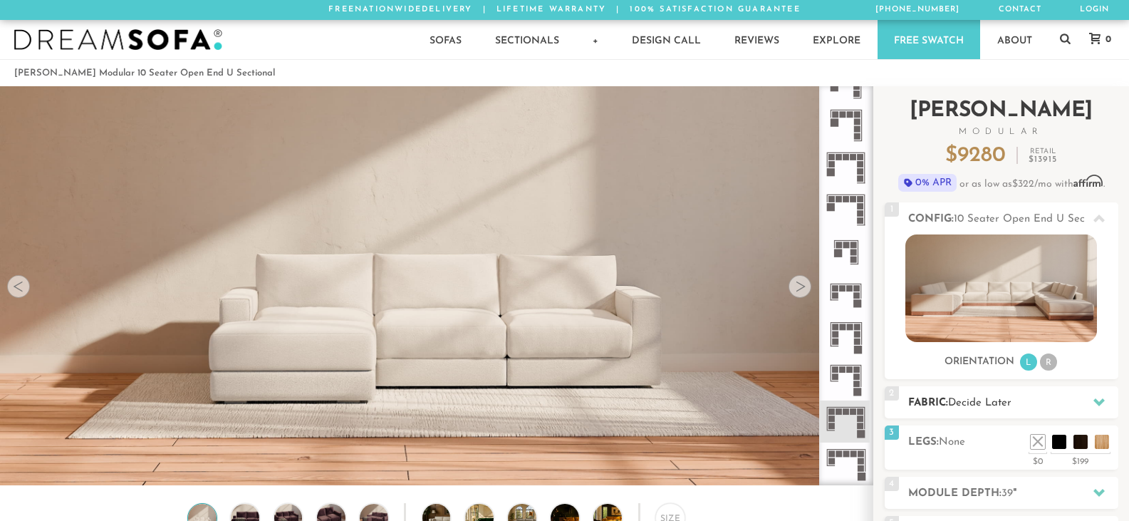
click at [1100, 400] on icon at bounding box center [1098, 401] width 11 height 11
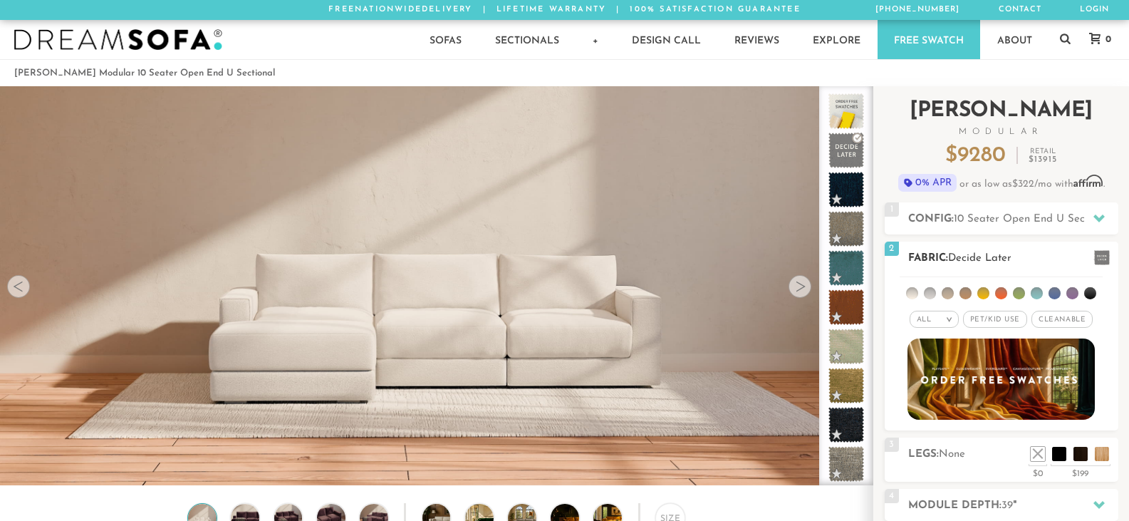
click at [980, 292] on li at bounding box center [983, 293] width 12 height 12
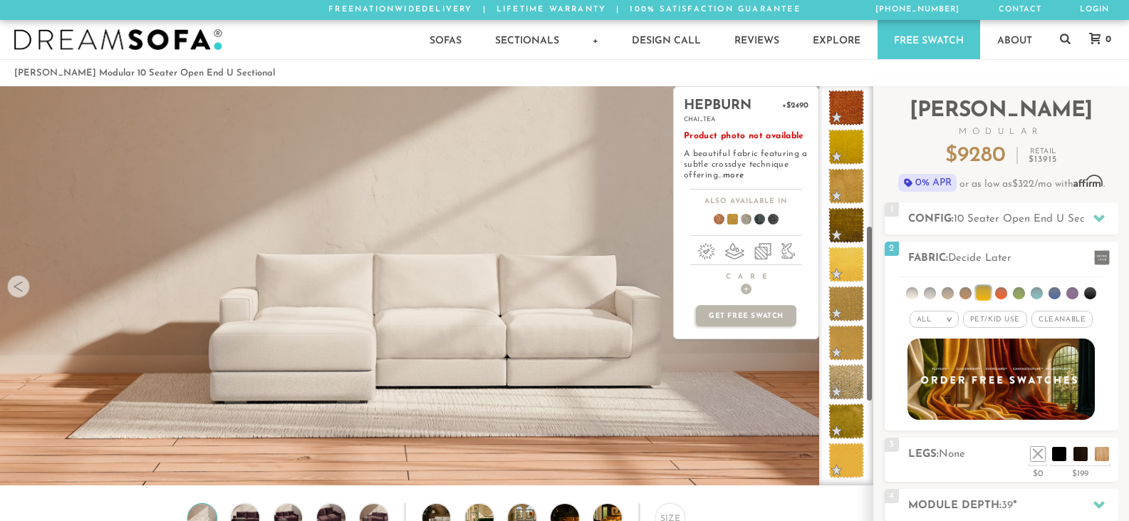
scroll to position [514, 0]
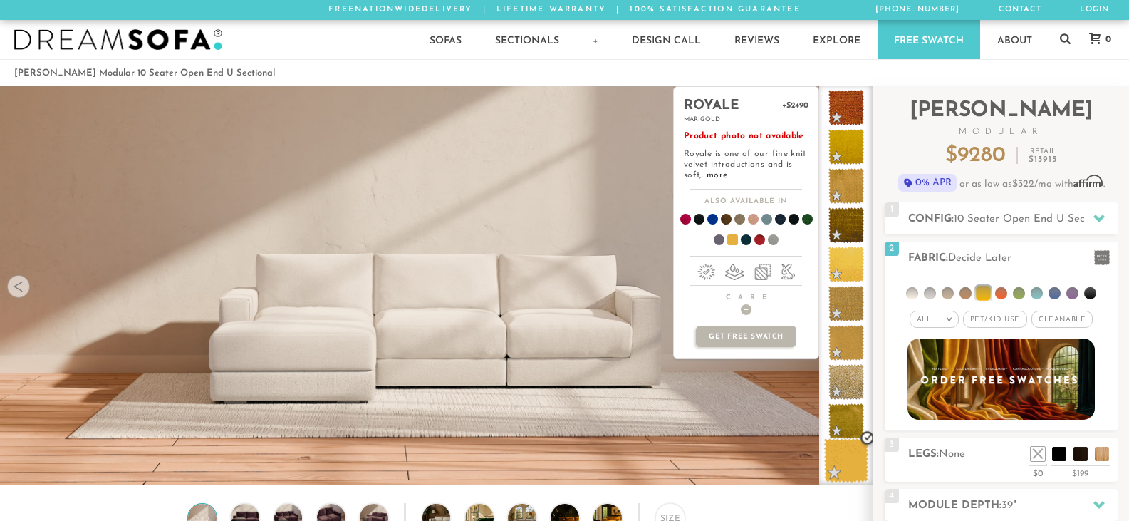
drag, startPoint x: 835, startPoint y: 431, endPoint x: 837, endPoint y: 442, distance: 11.1
click at [837, 442] on ul at bounding box center [846, 147] width 54 height 662
click at [837, 442] on span at bounding box center [846, 460] width 45 height 45
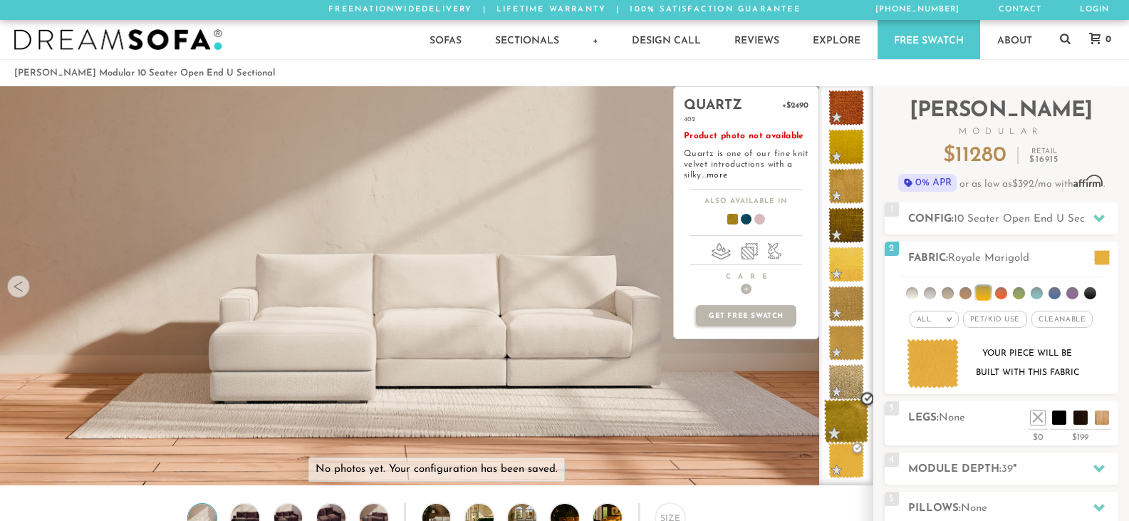
click at [843, 409] on span at bounding box center [846, 421] width 45 height 45
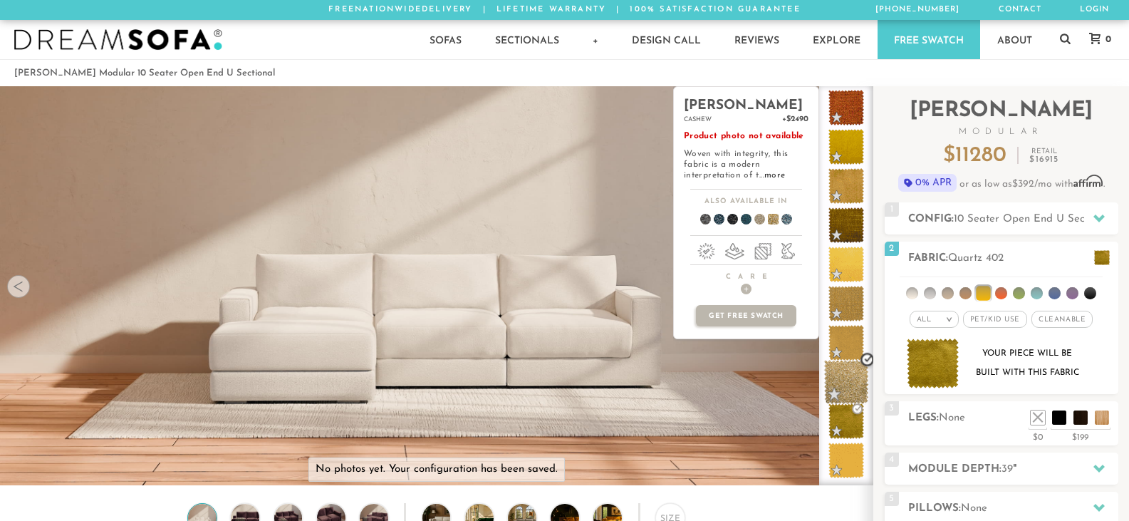
click at [842, 360] on span at bounding box center [846, 382] width 45 height 45
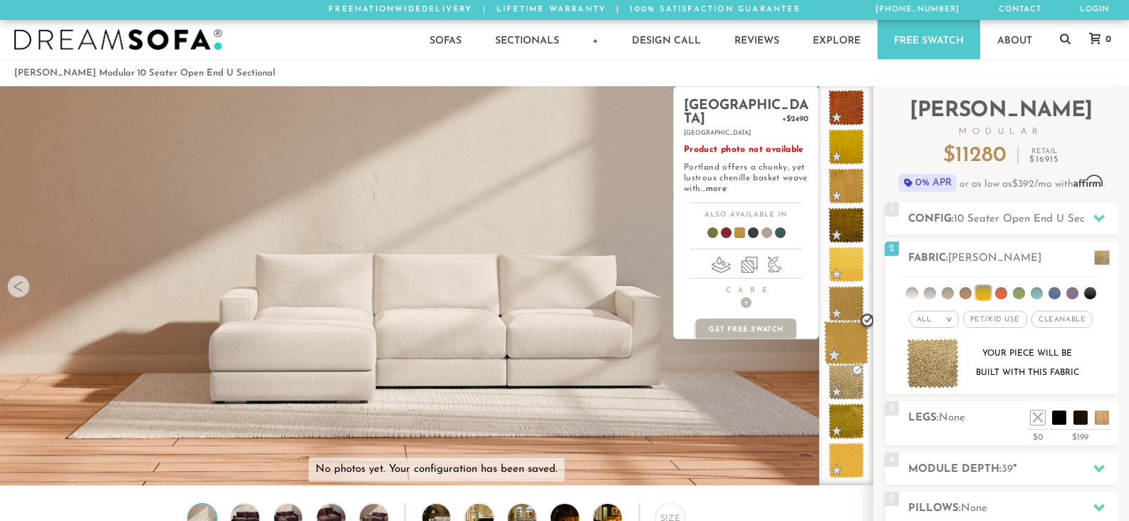
click at [838, 320] on span at bounding box center [846, 342] width 45 height 45
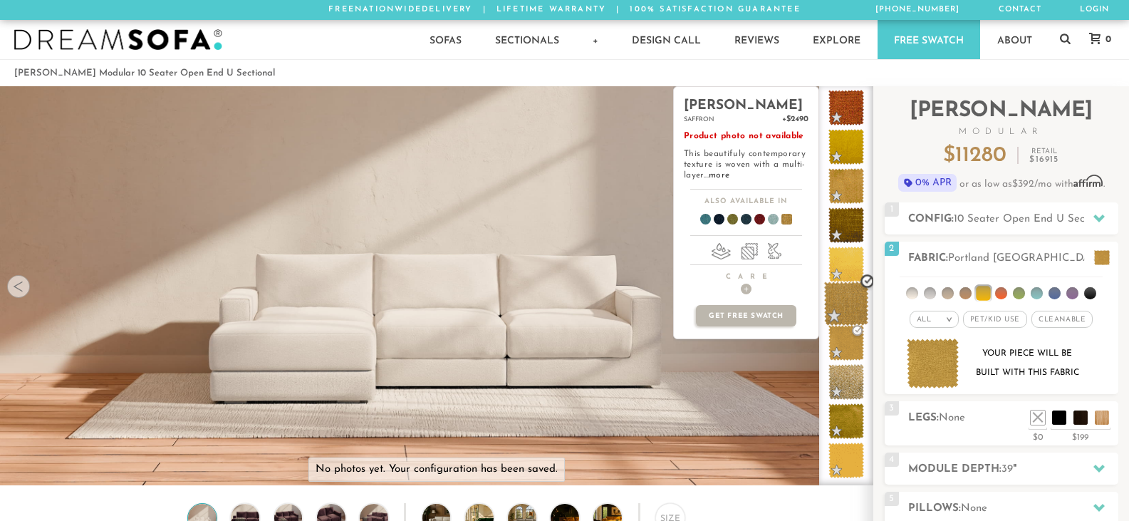
click at [830, 281] on span at bounding box center [846, 303] width 45 height 45
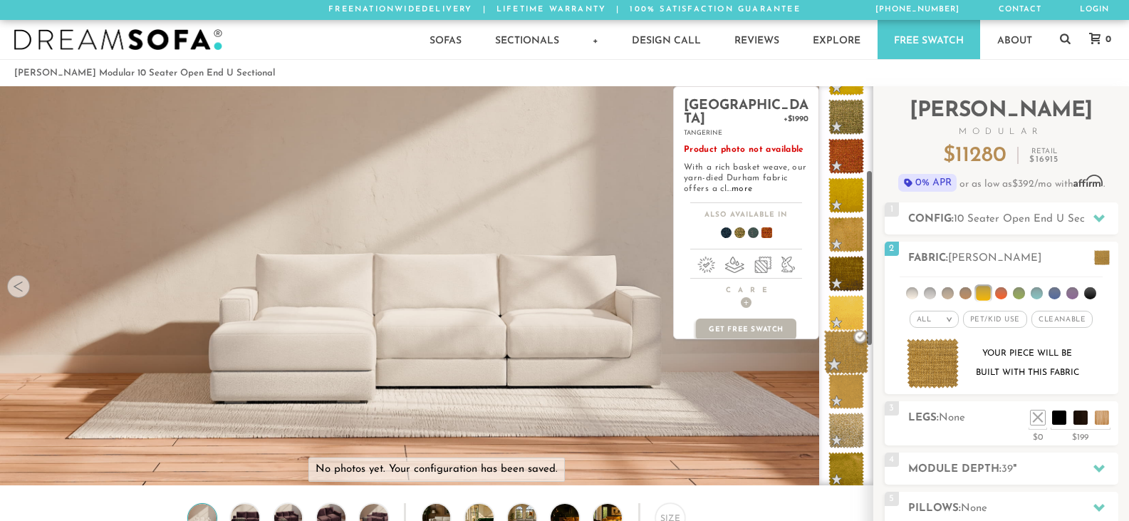
scroll to position [0, 0]
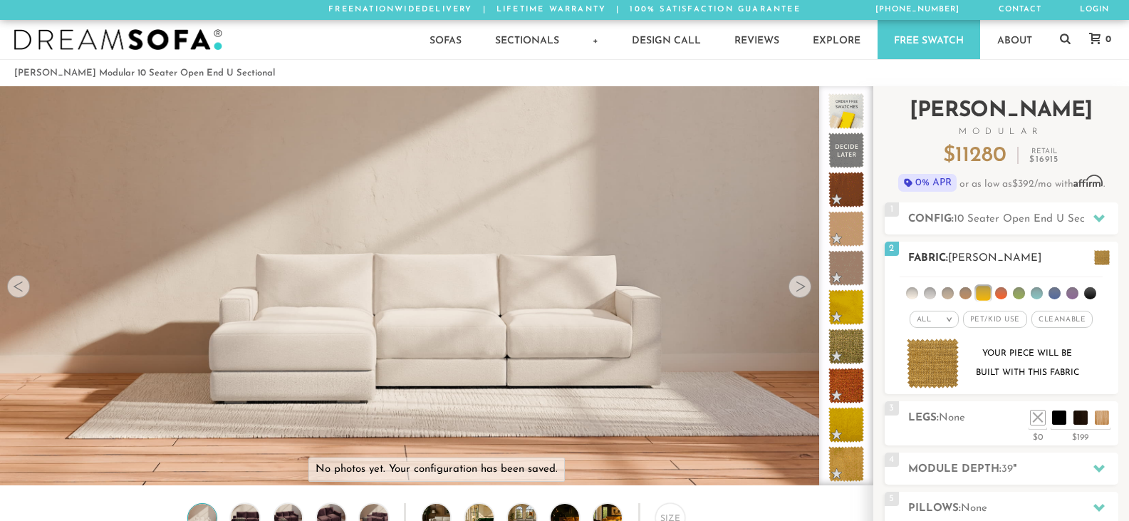
click at [946, 293] on li at bounding box center [947, 293] width 12 height 12
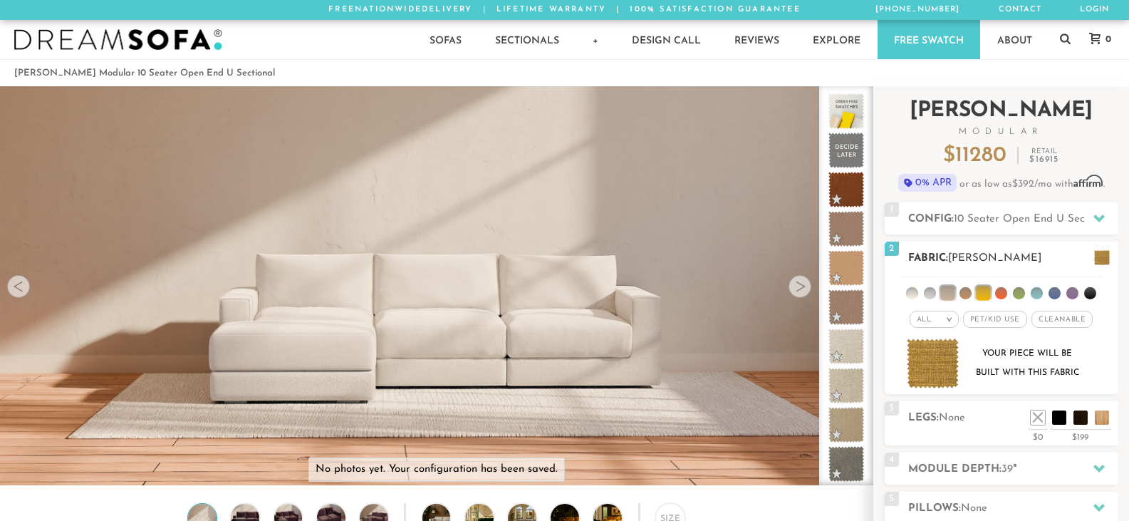
click at [999, 295] on li at bounding box center [1001, 293] width 12 height 12
click at [985, 293] on li at bounding box center [983, 293] width 14 height 14
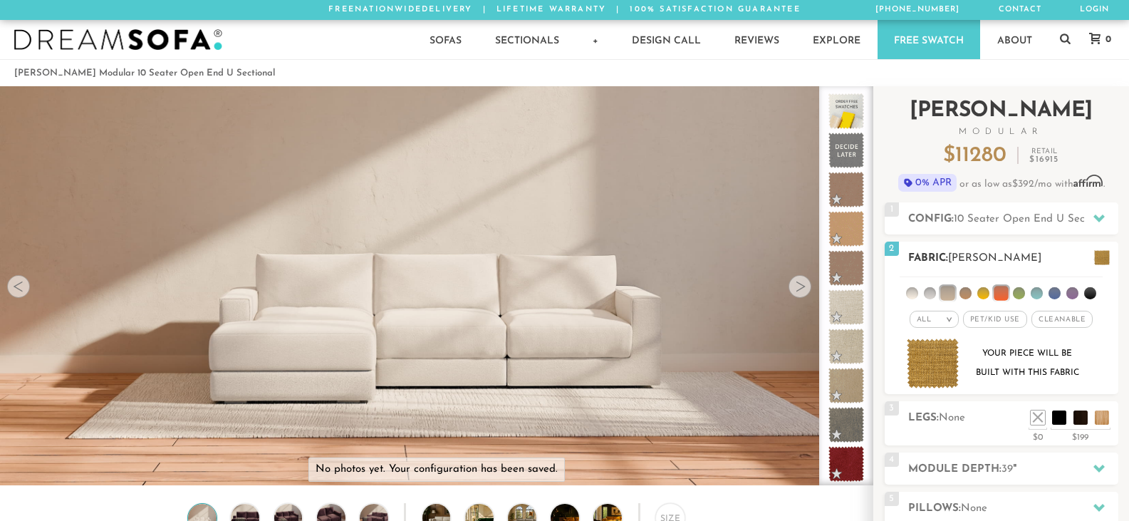
click at [952, 295] on li at bounding box center [947, 293] width 14 height 14
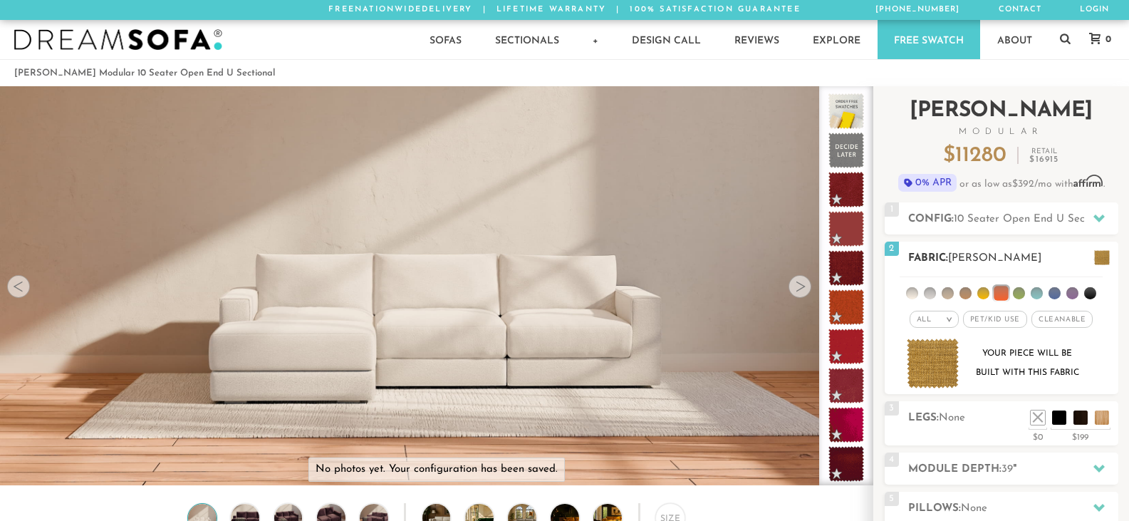
click at [1003, 291] on li at bounding box center [1000, 293] width 14 height 14
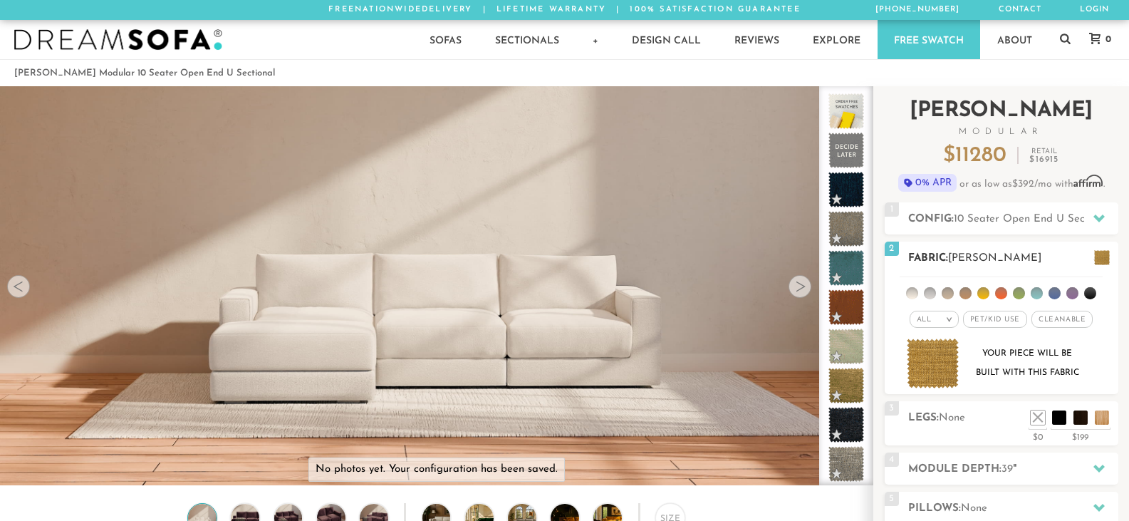
drag, startPoint x: 1100, startPoint y: 294, endPoint x: 1085, endPoint y: 294, distance: 15.0
click at [1100, 294] on ul at bounding box center [1000, 290] width 203 height 26
click at [1085, 294] on li at bounding box center [1090, 293] width 12 height 12
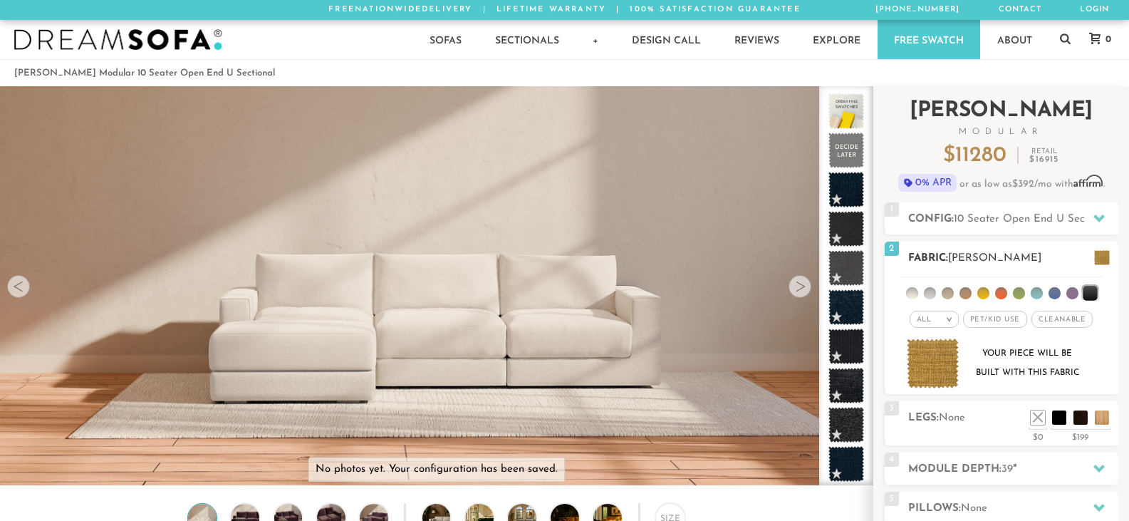
click at [933, 288] on li at bounding box center [930, 293] width 12 height 12
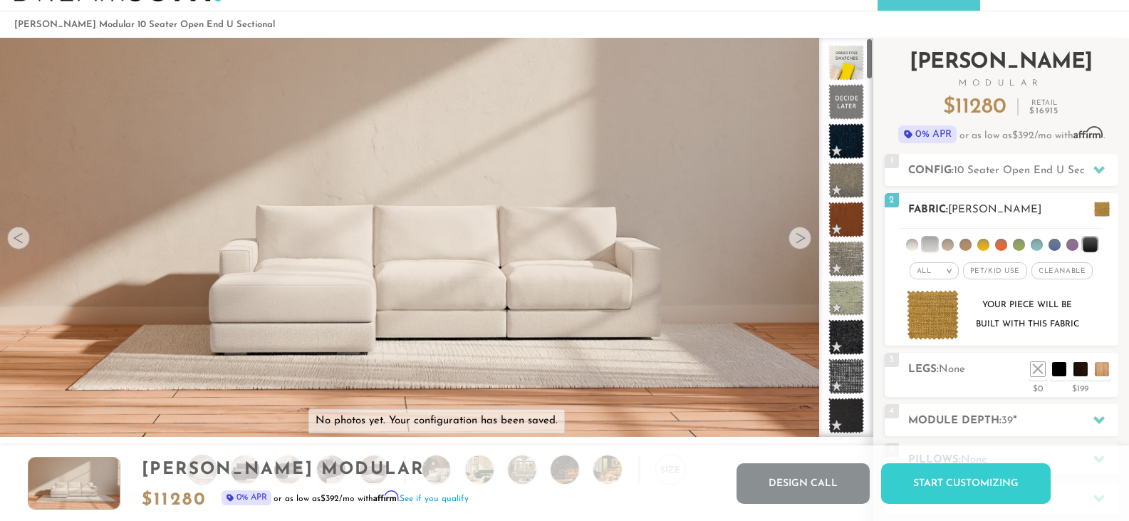
scroll to position [27, 0]
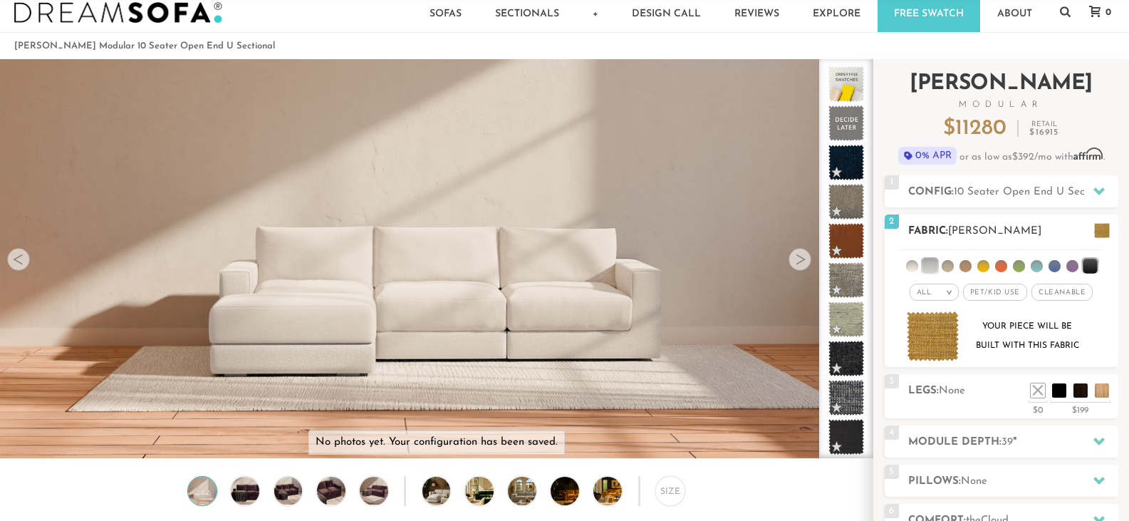
click at [983, 269] on li at bounding box center [983, 266] width 12 height 12
click at [1085, 263] on li at bounding box center [1089, 266] width 14 height 14
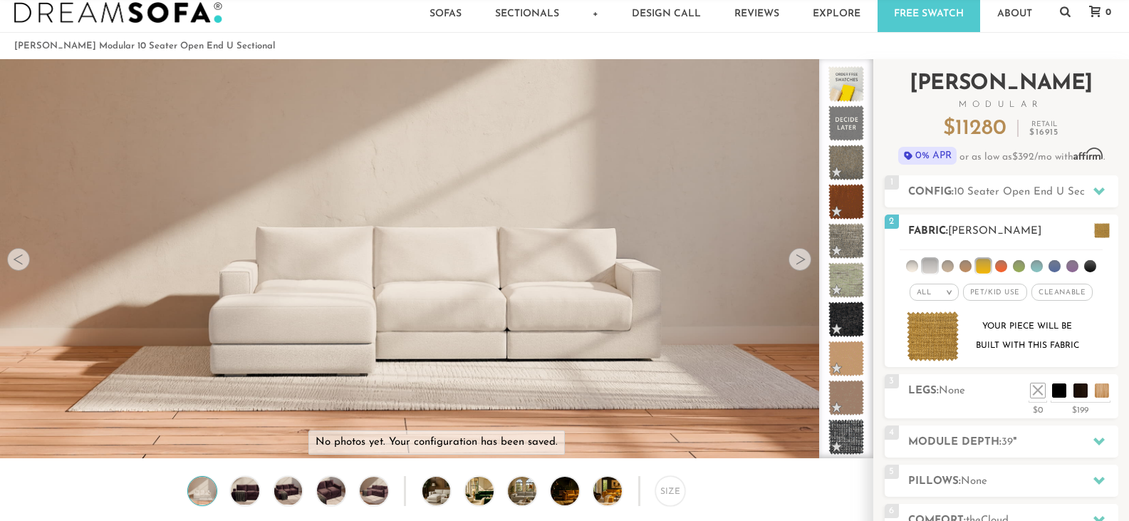
click at [927, 266] on li at bounding box center [929, 266] width 14 height 14
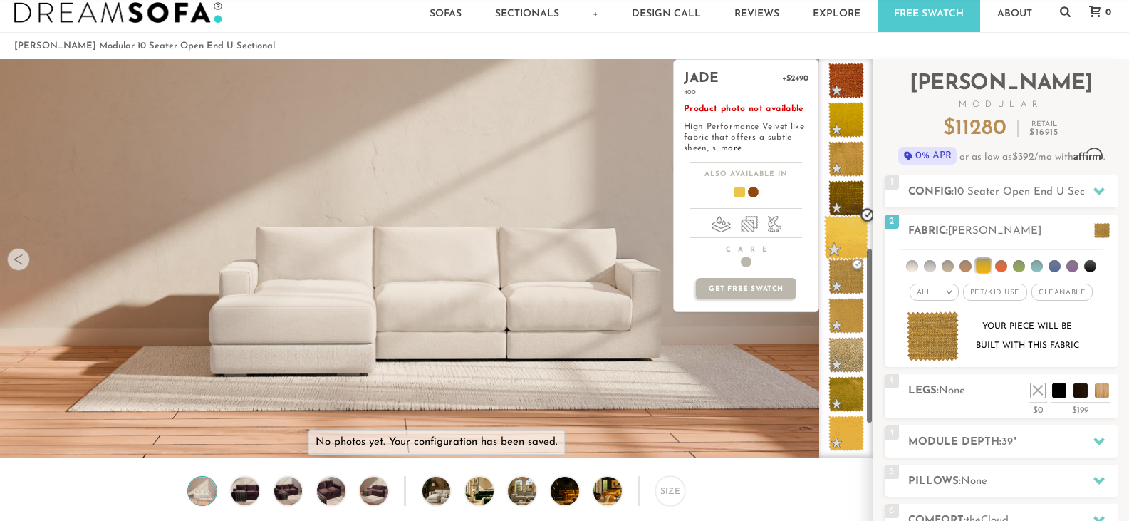
scroll to position [427, 0]
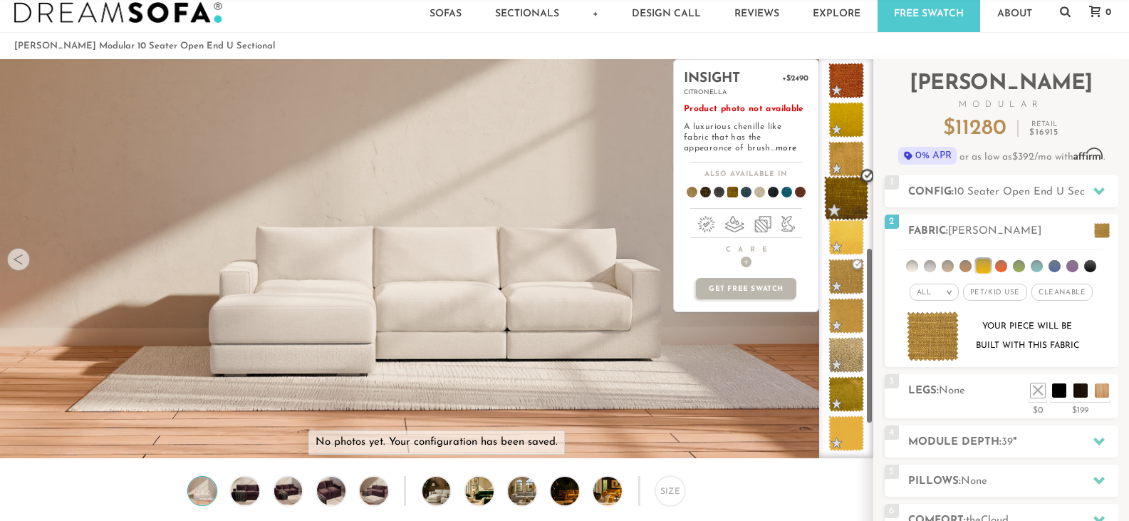
click at [837, 202] on span at bounding box center [846, 198] width 45 height 45
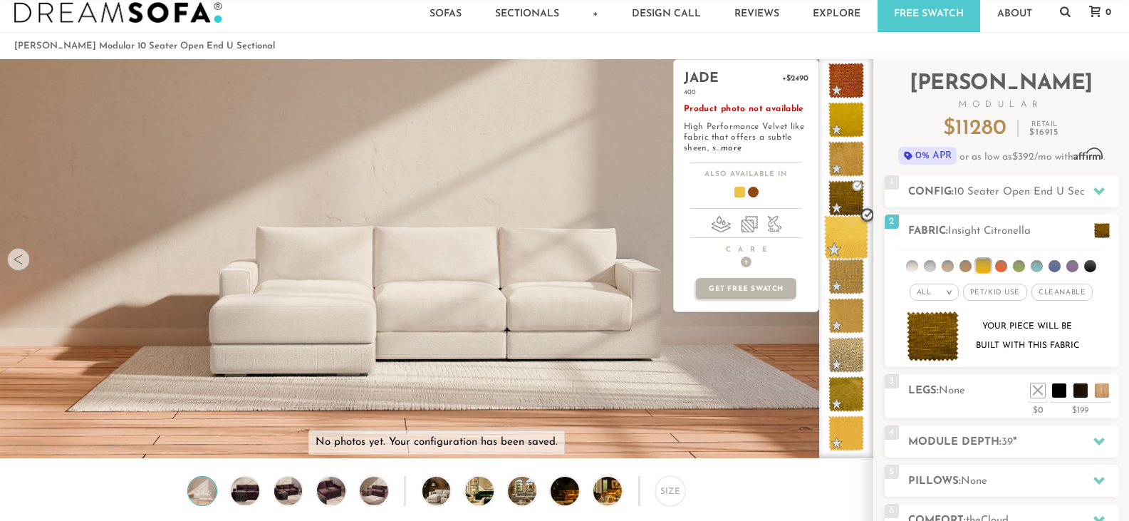
click at [845, 252] on span at bounding box center [846, 237] width 45 height 45
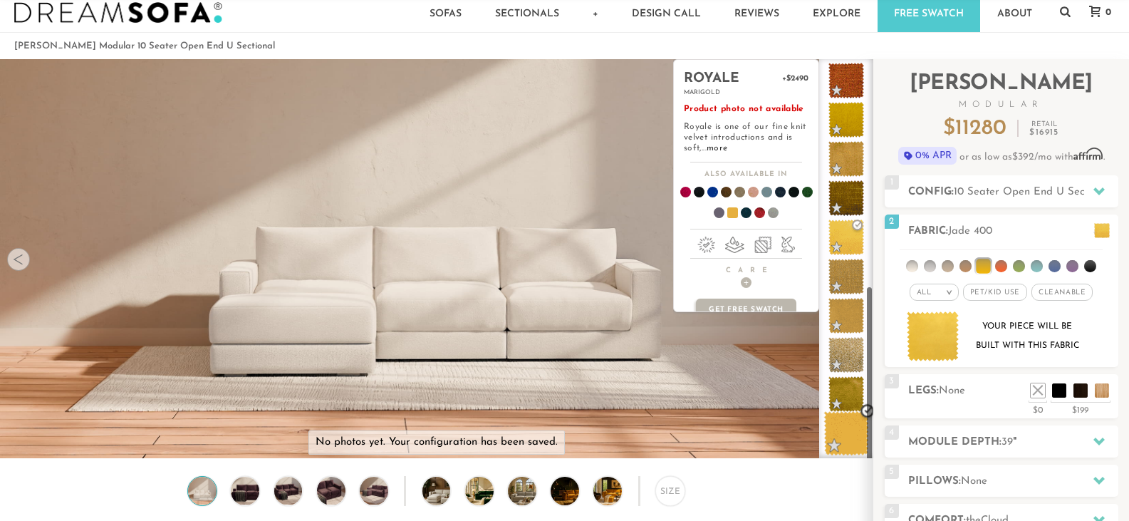
scroll to position [514, 0]
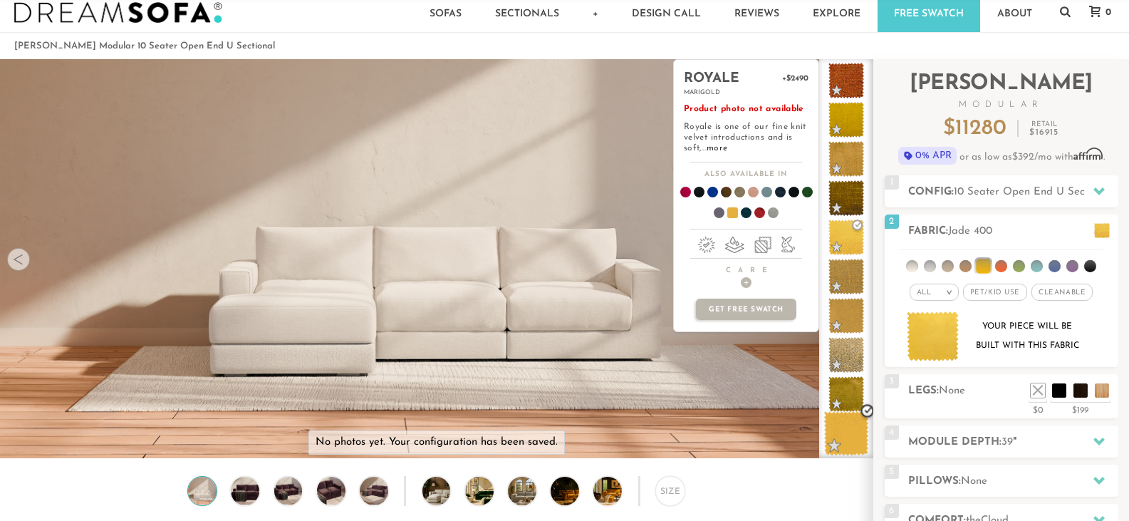
click at [842, 417] on span at bounding box center [846, 433] width 45 height 45
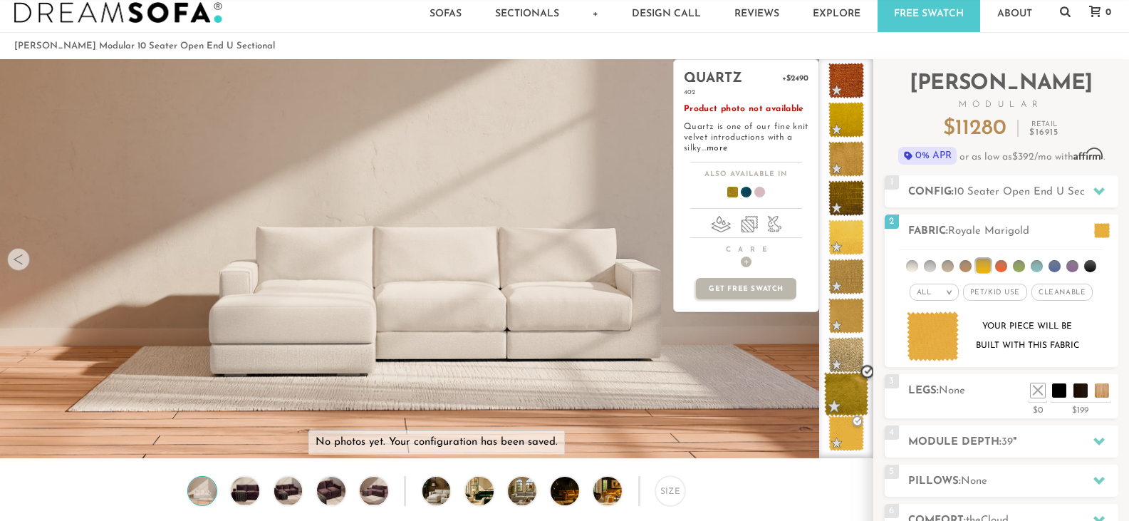
click at [838, 390] on span at bounding box center [846, 394] width 45 height 45
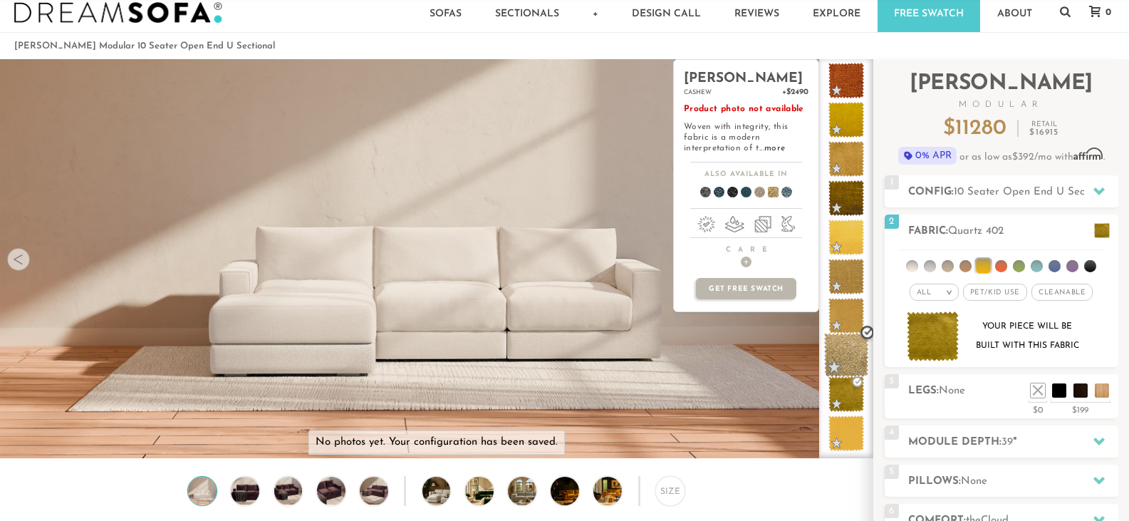
click at [832, 333] on span at bounding box center [846, 355] width 45 height 45
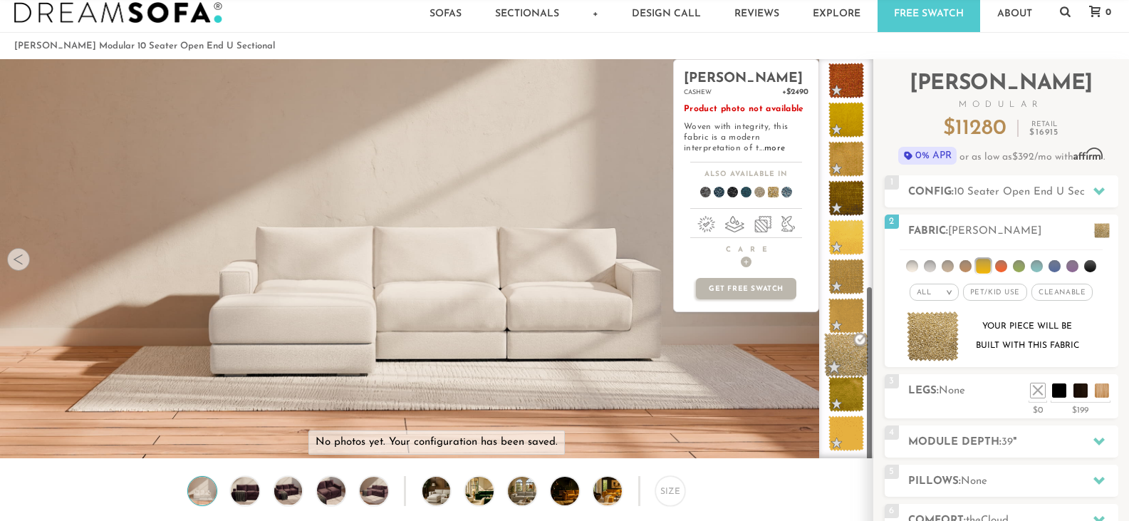
click at [838, 333] on span at bounding box center [846, 355] width 45 height 45
click at [764, 148] on link "more" at bounding box center [774, 148] width 21 height 9
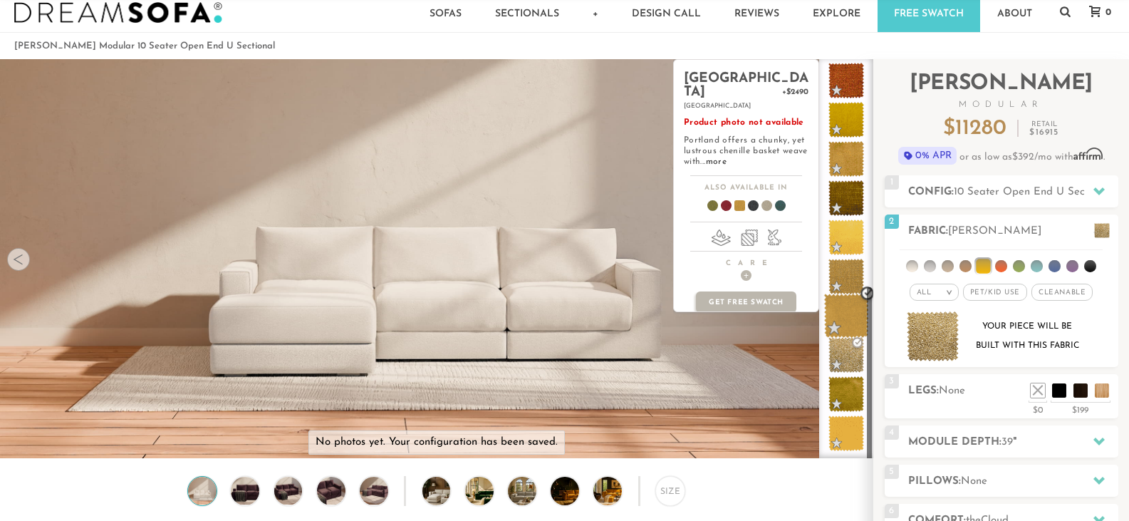
click at [830, 293] on span at bounding box center [846, 315] width 45 height 45
click at [847, 293] on span at bounding box center [846, 315] width 45 height 45
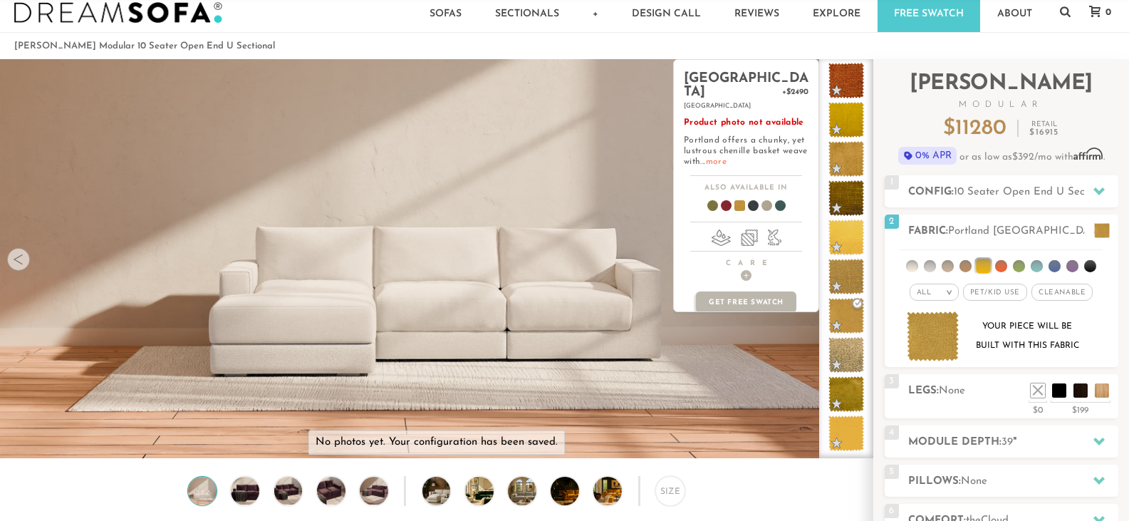
click at [706, 157] on link "more" at bounding box center [716, 161] width 21 height 9
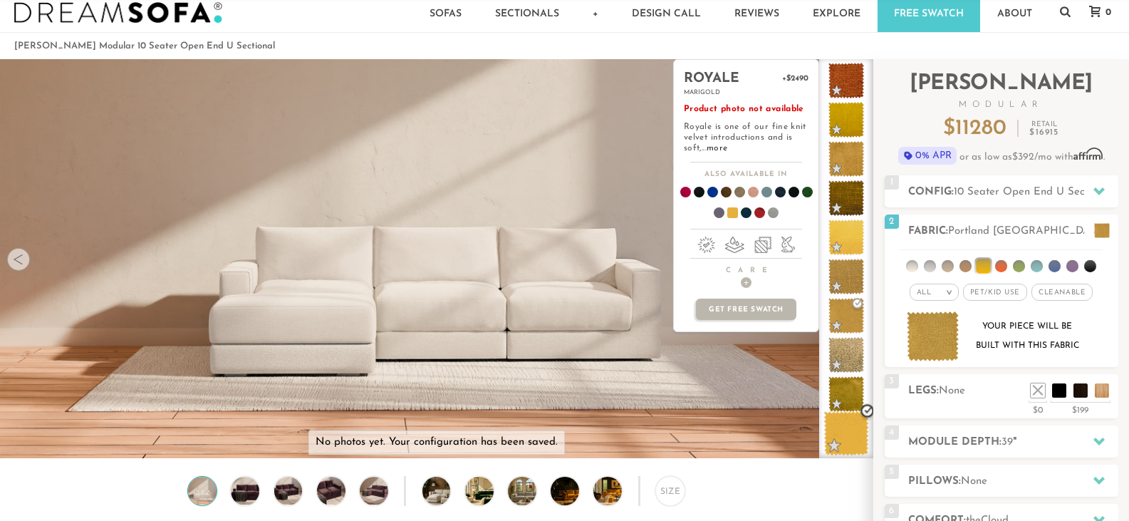
click at [847, 424] on span at bounding box center [846, 433] width 45 height 45
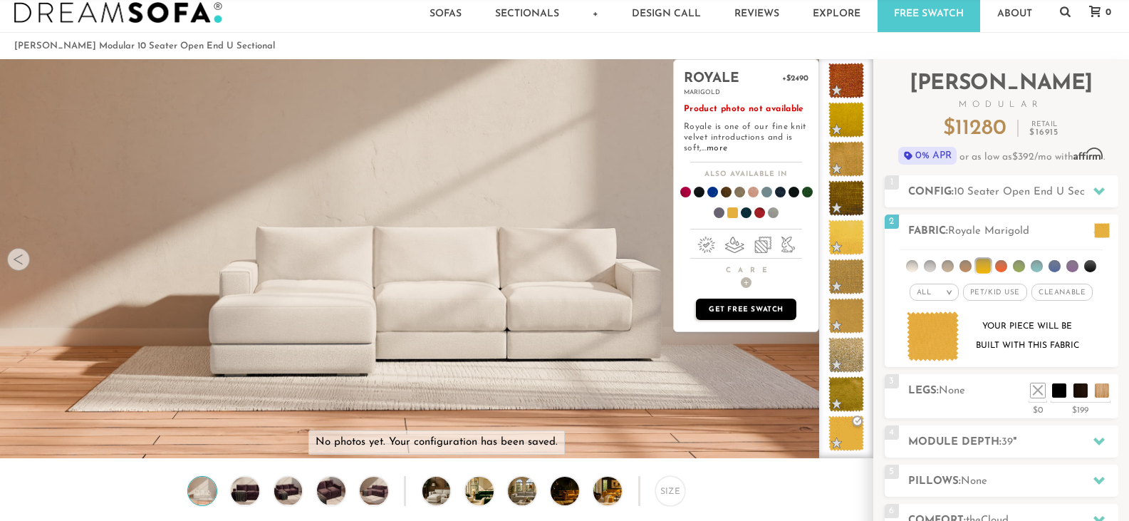
click at [726, 309] on p "Get Free Swatch" at bounding box center [746, 308] width 100 height 21
